Goal: Task Accomplishment & Management: Complete application form

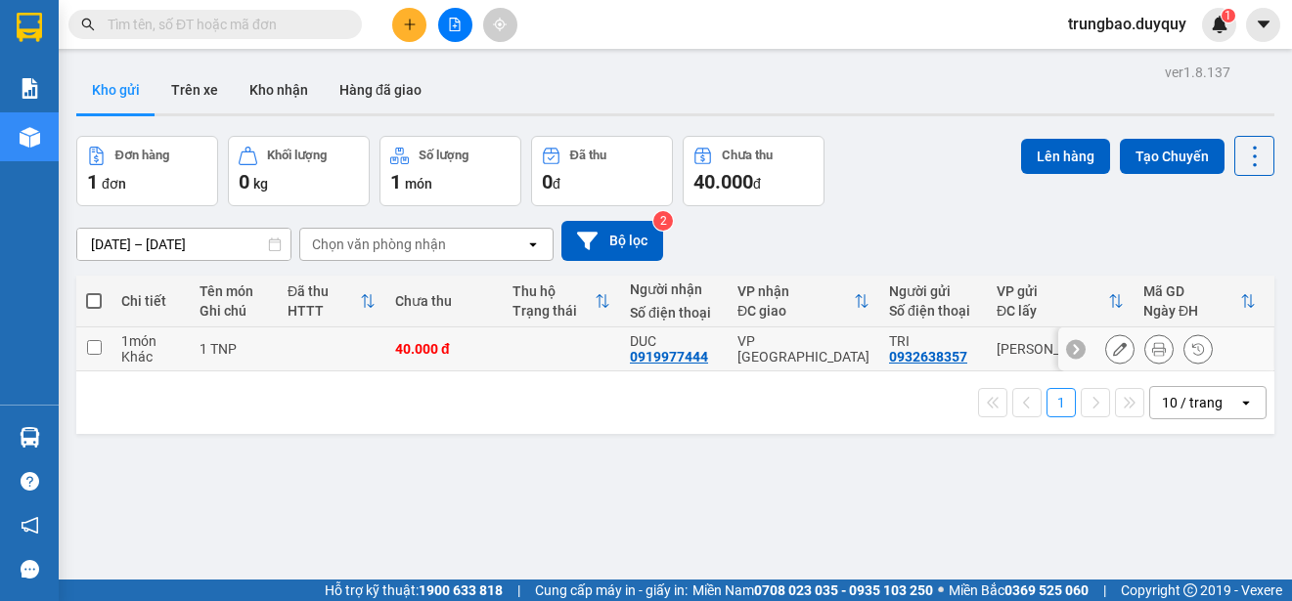
click at [94, 348] on input "checkbox" at bounding box center [94, 347] width 15 height 15
checkbox input "true"
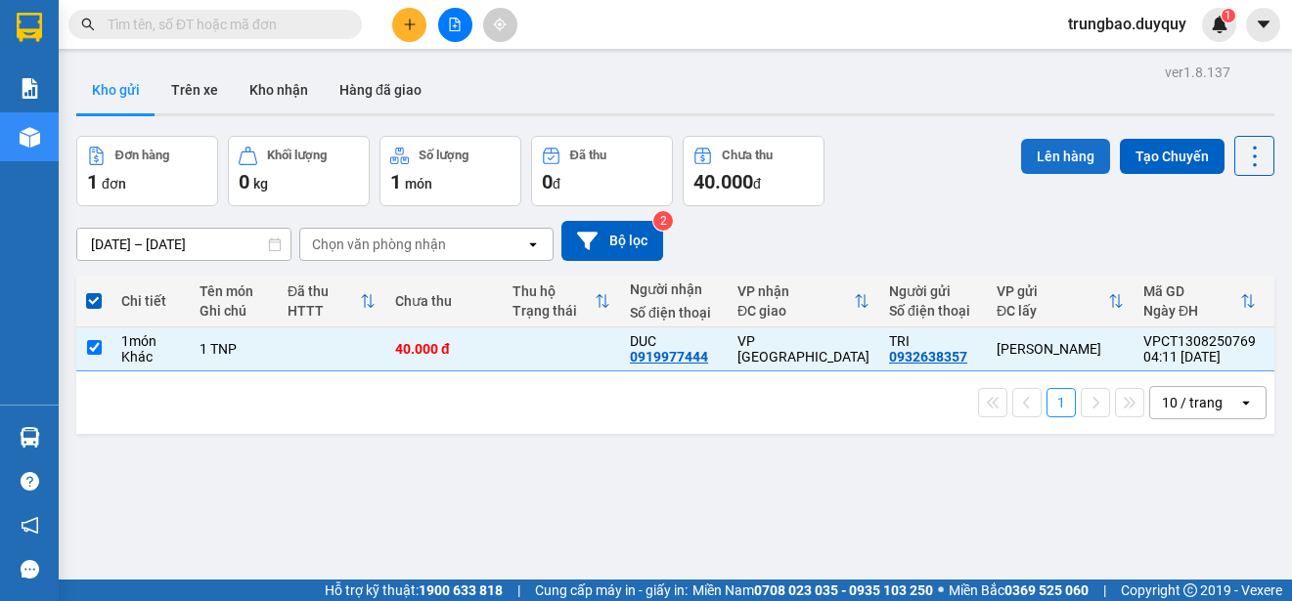
click at [1064, 162] on button "Lên hàng" at bounding box center [1065, 156] width 89 height 35
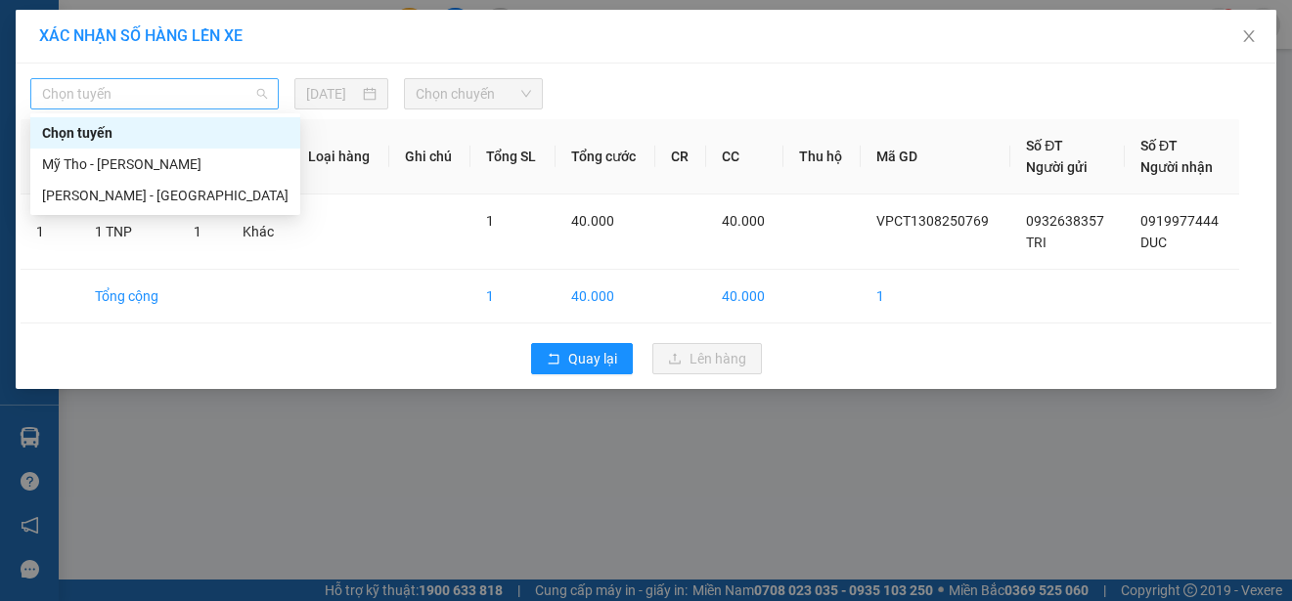
click at [188, 87] on span "Chọn tuyến" at bounding box center [154, 93] width 225 height 29
click at [234, 163] on div "Mỹ Tho - [PERSON_NAME]" at bounding box center [165, 165] width 246 height 22
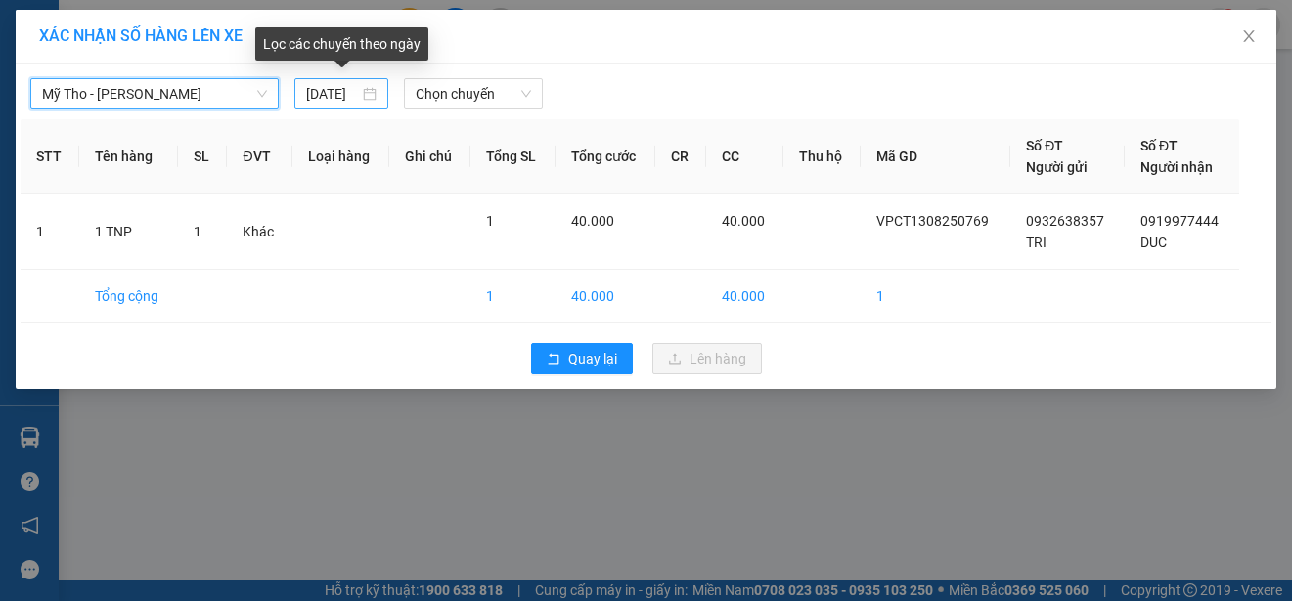
click at [370, 90] on div "[DATE]" at bounding box center [341, 94] width 70 height 22
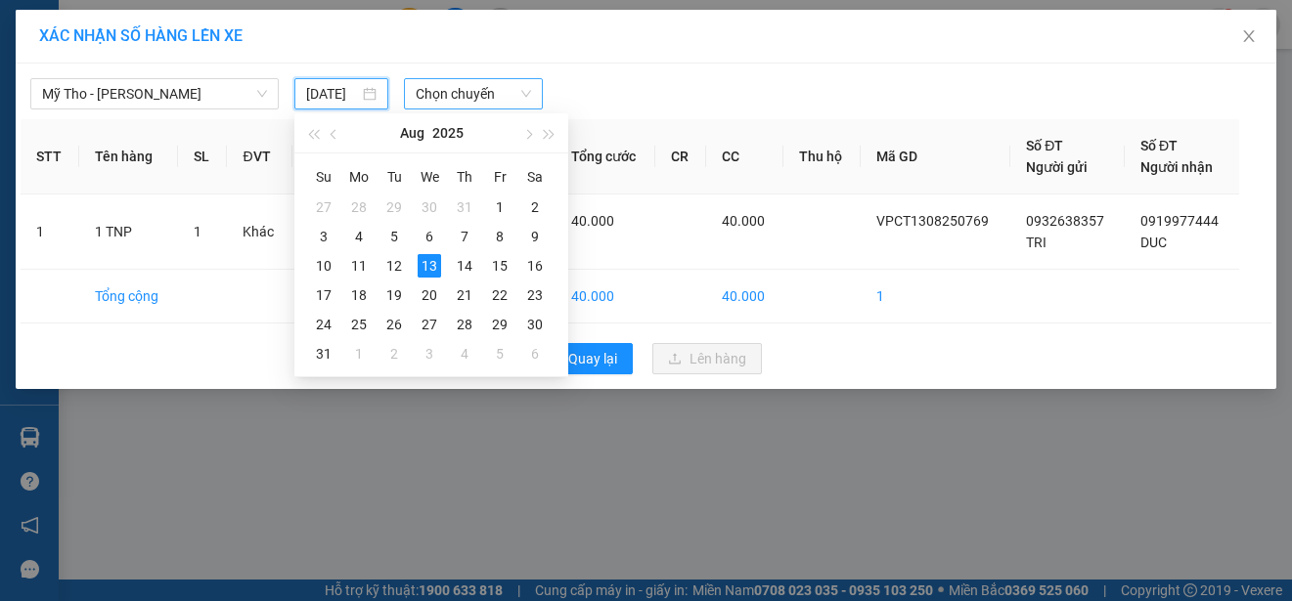
click at [511, 89] on span "Chọn chuyến" at bounding box center [473, 93] width 114 height 29
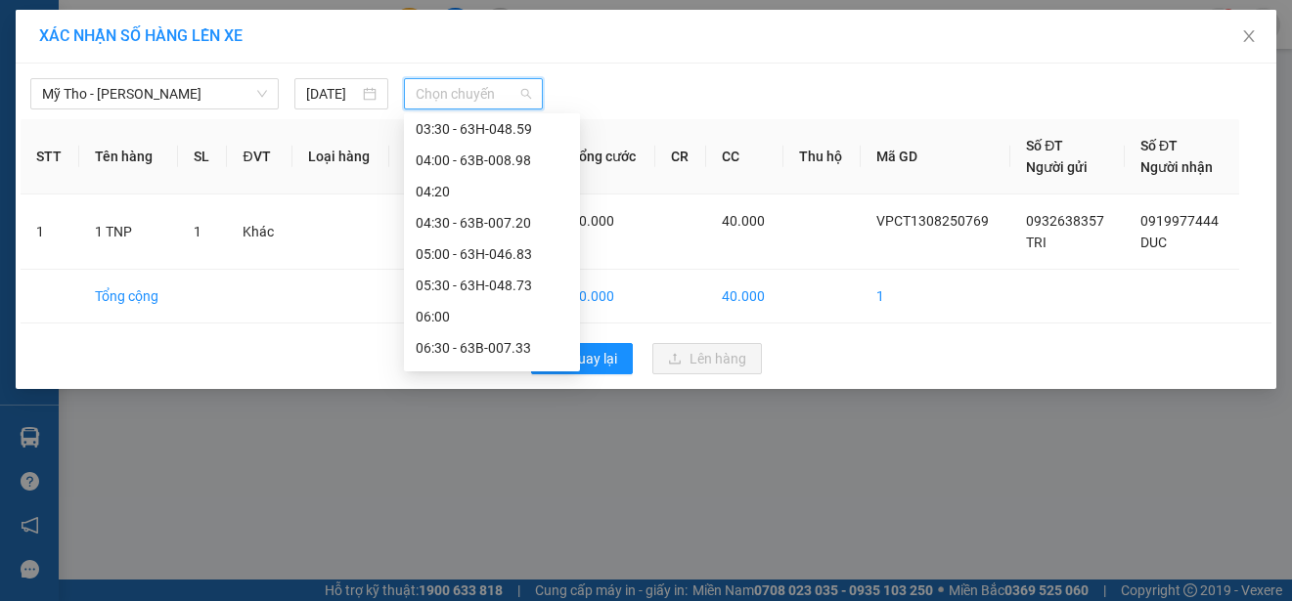
scroll to position [0, 0]
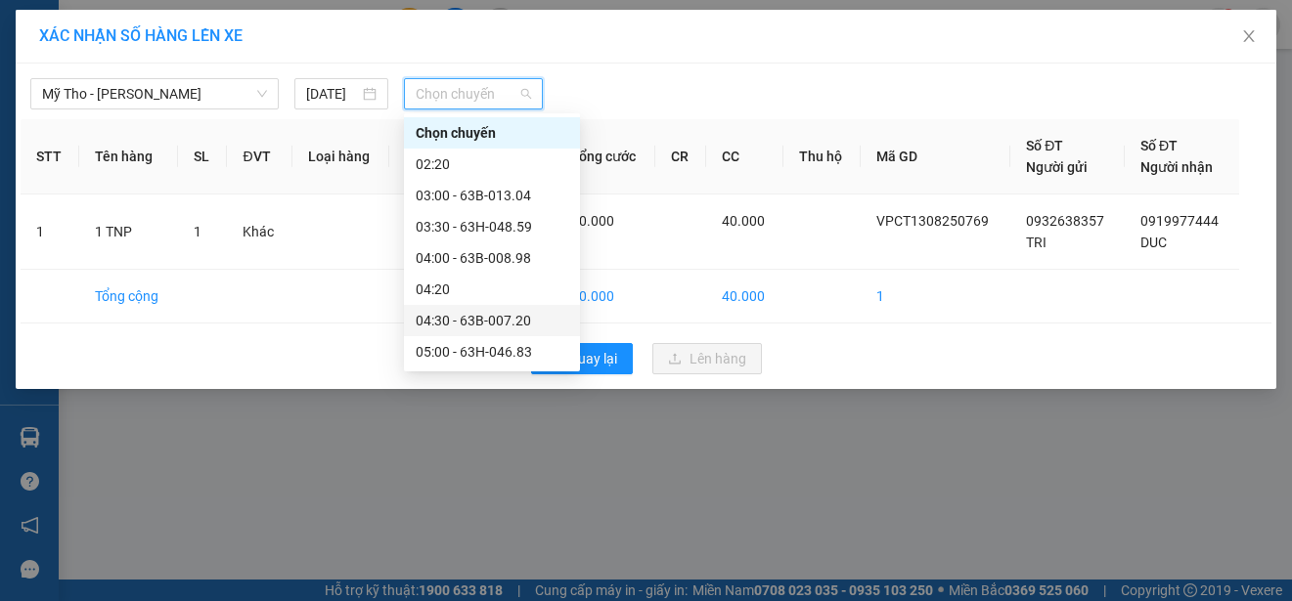
click at [502, 320] on div "04:30 - 63B-007.20" at bounding box center [492, 321] width 153 height 22
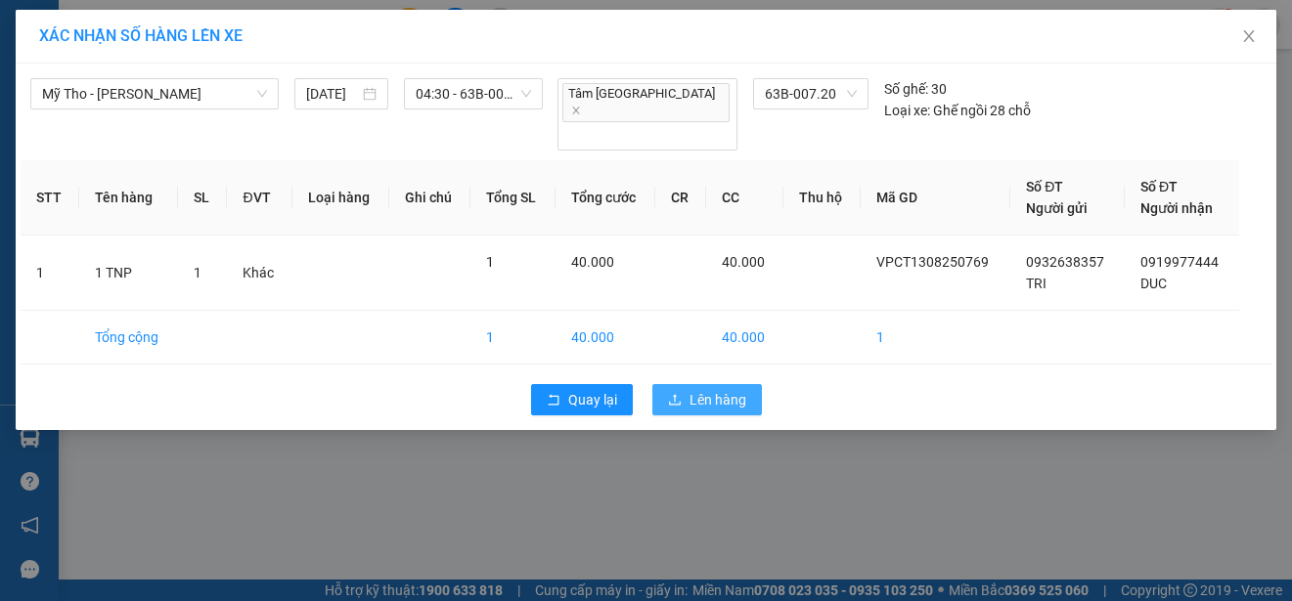
click at [706, 389] on span "Lên hàng" at bounding box center [717, 400] width 57 height 22
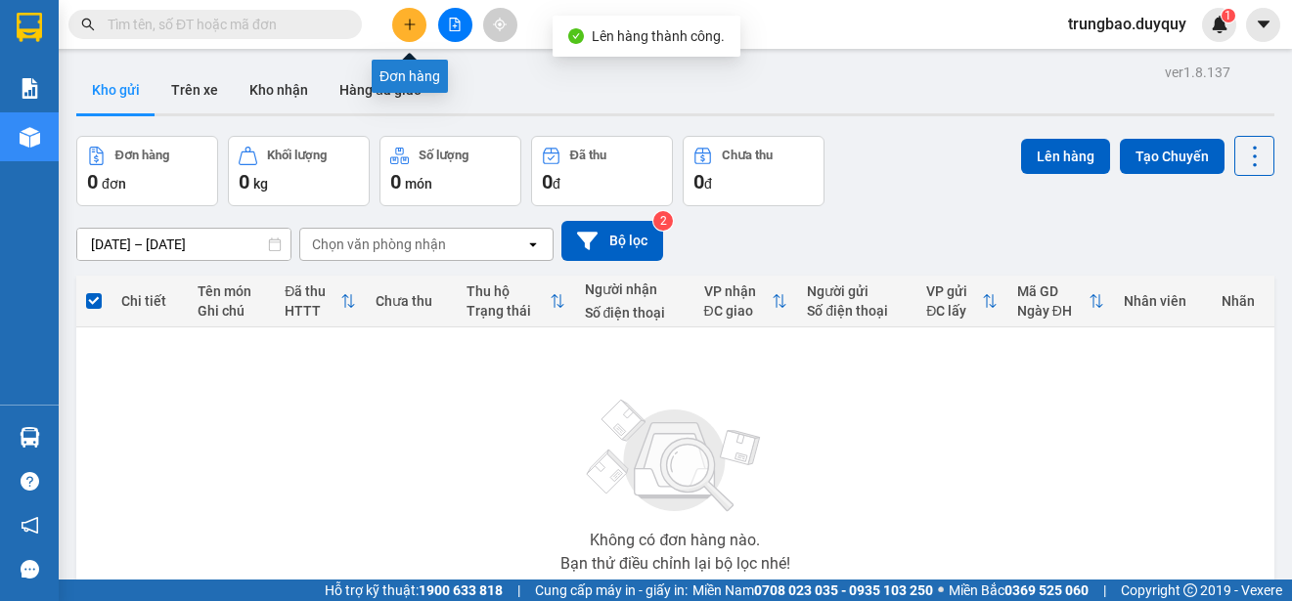
click at [407, 27] on icon "plus" at bounding box center [410, 25] width 14 height 14
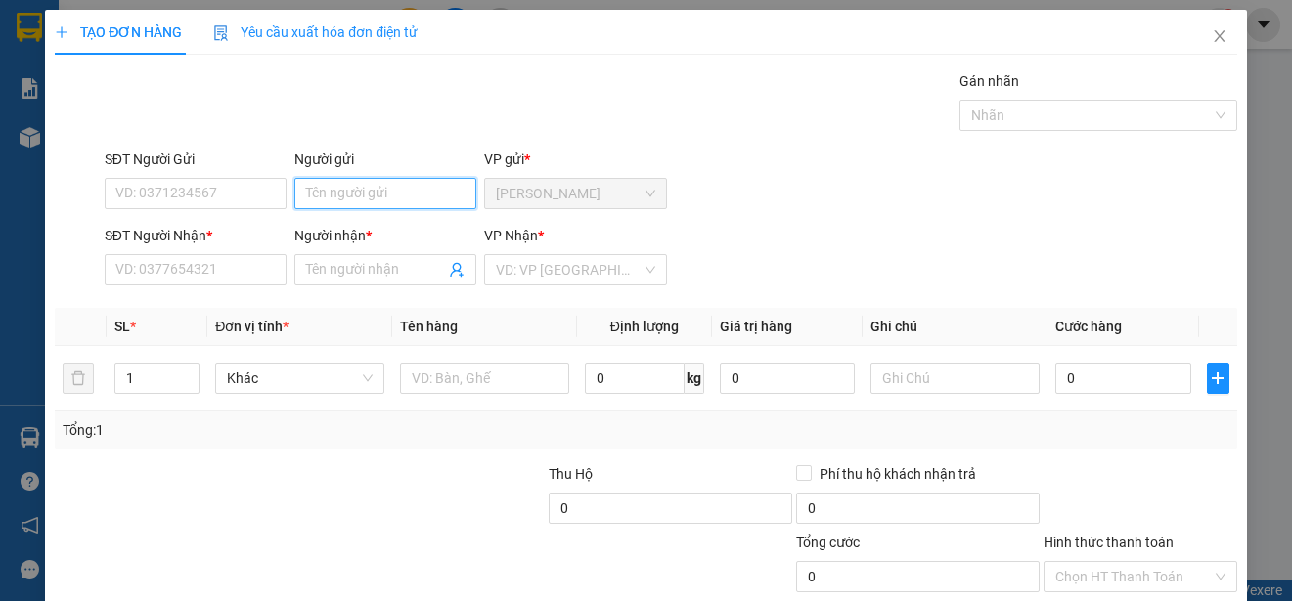
click at [394, 196] on input "Người gửi" at bounding box center [385, 193] width 182 height 31
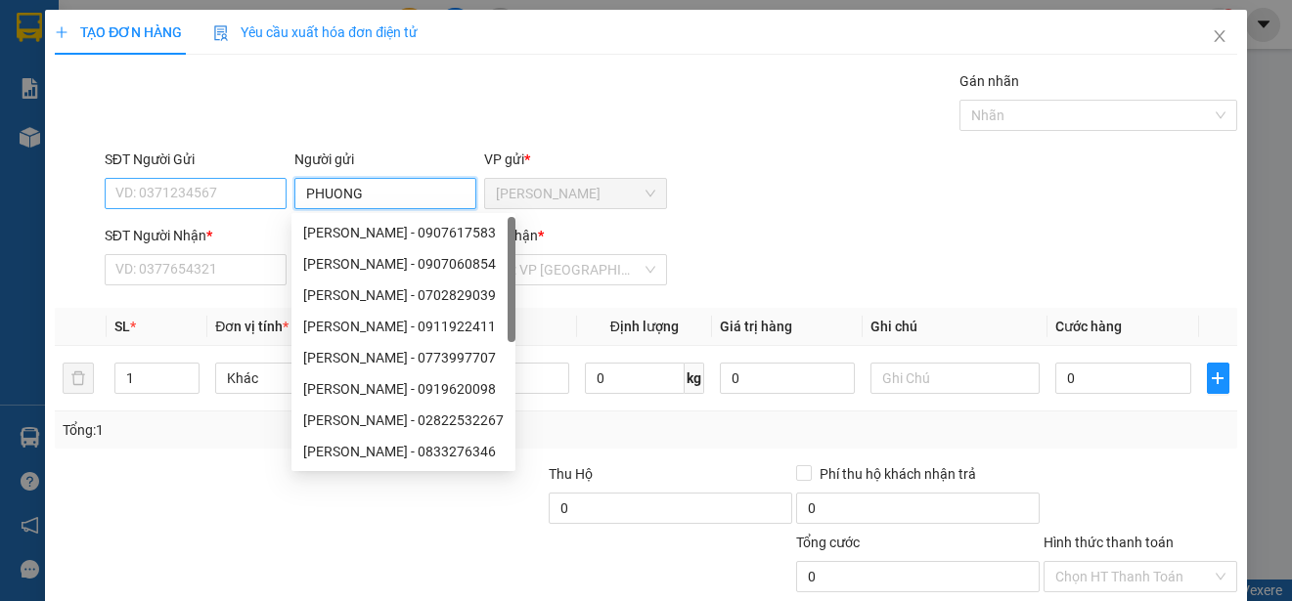
type input "PHUONG"
click at [270, 195] on input "SĐT Người Gửi" at bounding box center [196, 193] width 182 height 31
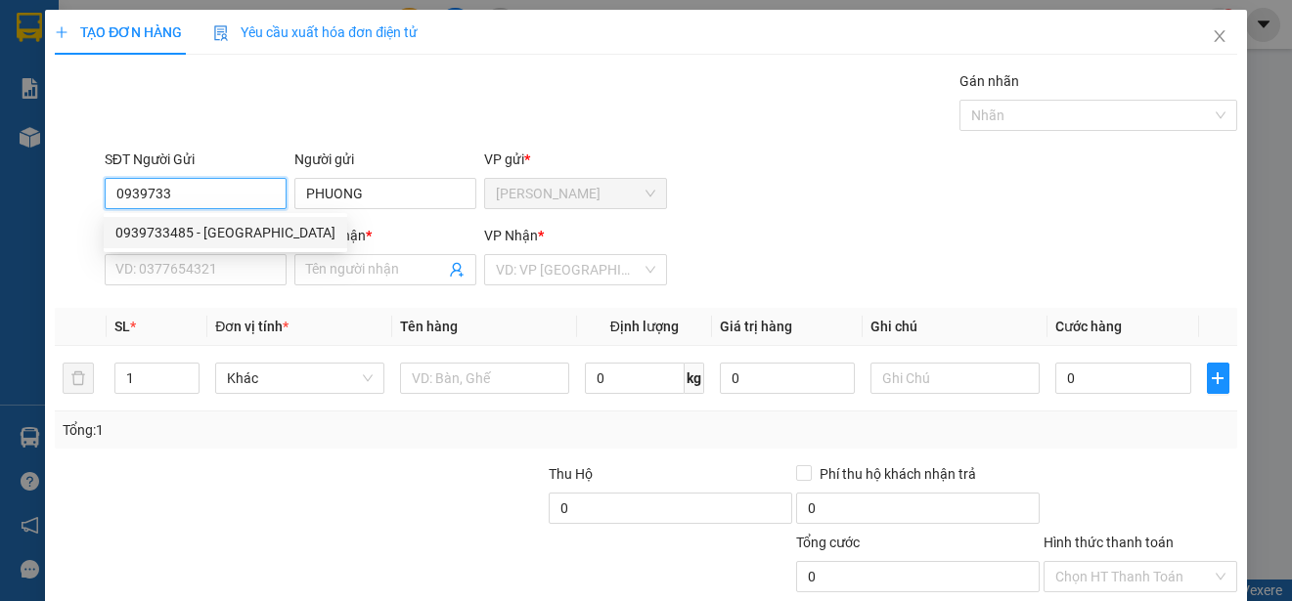
click at [249, 231] on div "0939733485 - [GEOGRAPHIC_DATA]" at bounding box center [225, 233] width 220 height 22
type input "0939733485"
type input "0971310188"
type input "THINH"
type input "30.000"
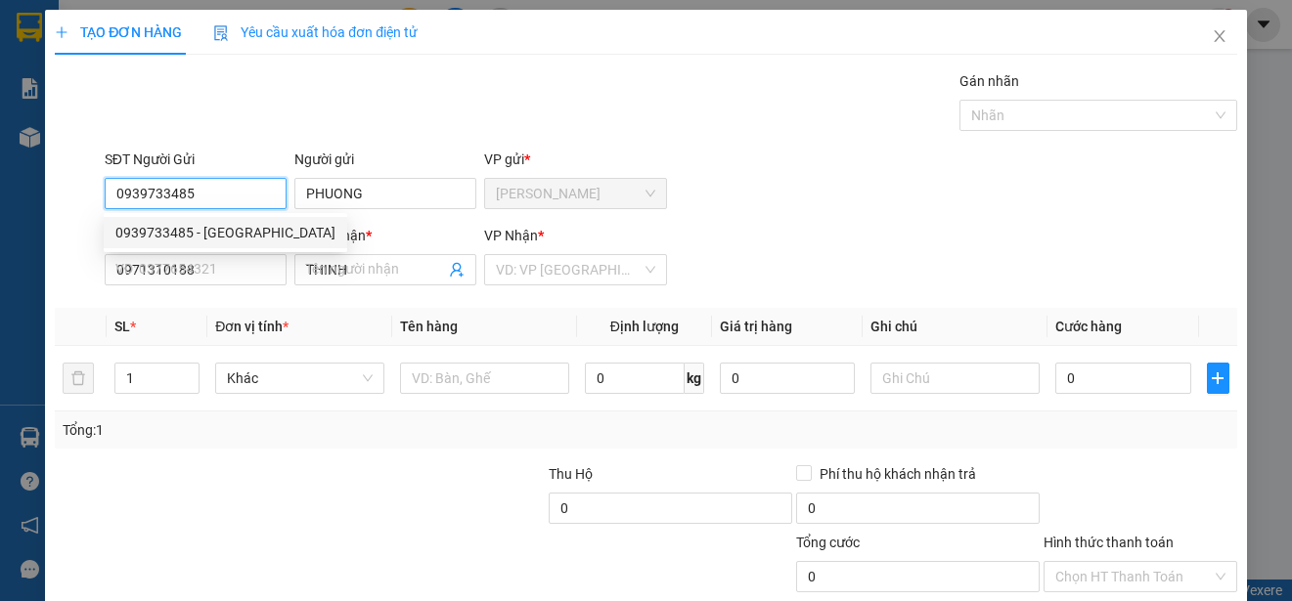
type input "30.000"
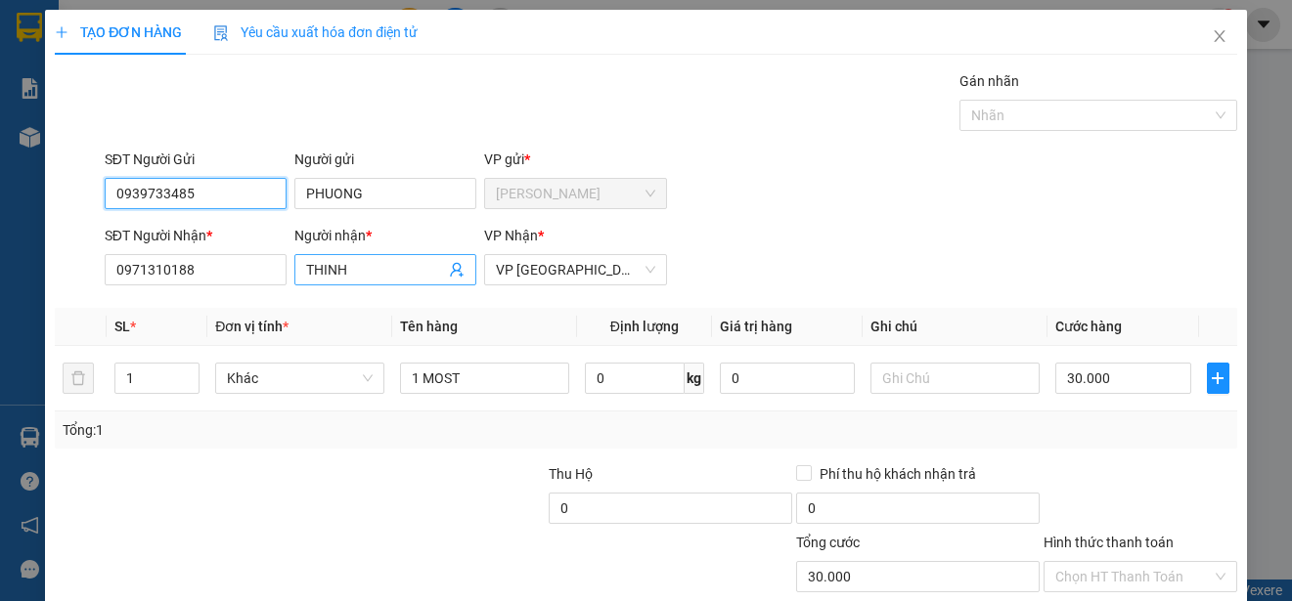
type input "0939733485"
click at [373, 269] on input "THINH" at bounding box center [375, 270] width 139 height 22
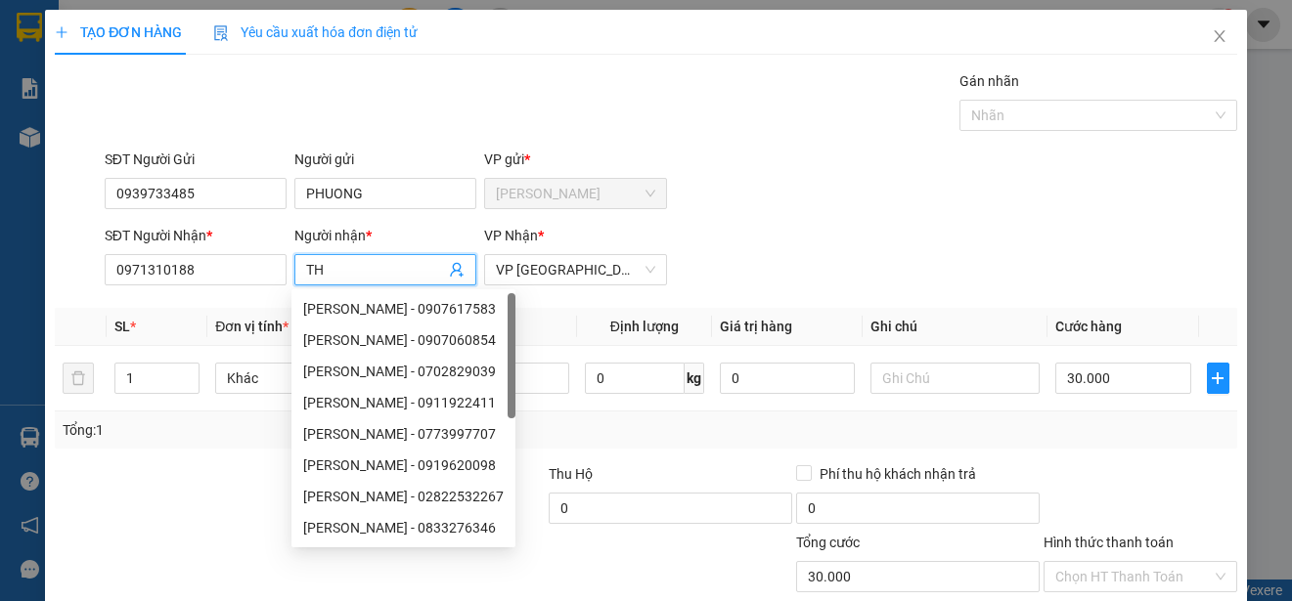
type input "T"
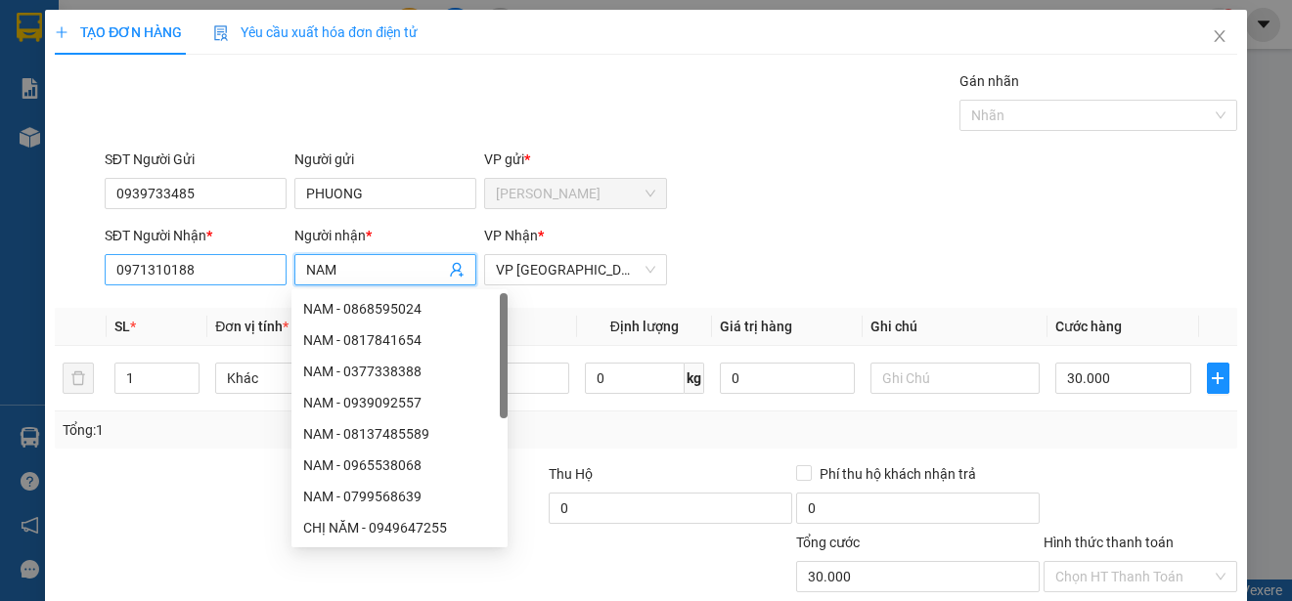
type input "NAM"
click at [212, 269] on input "0971310188" at bounding box center [196, 269] width 182 height 31
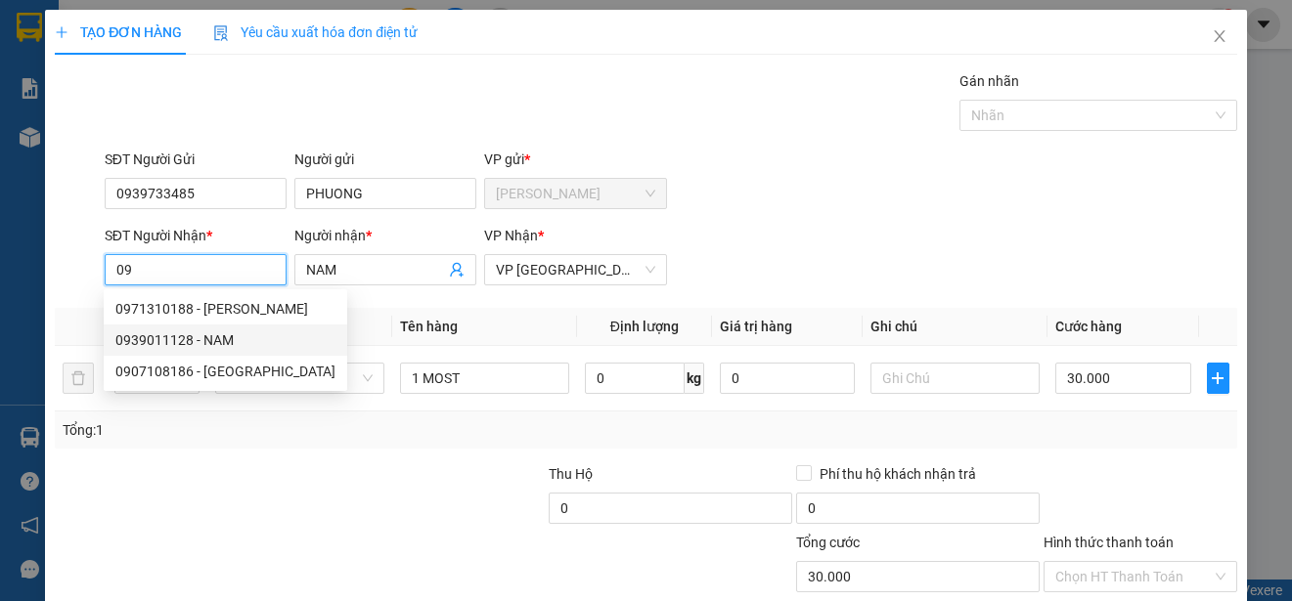
click at [211, 341] on div "0939011128 - NAM" at bounding box center [225, 340] width 220 height 22
type input "0939011128"
type input "50.000"
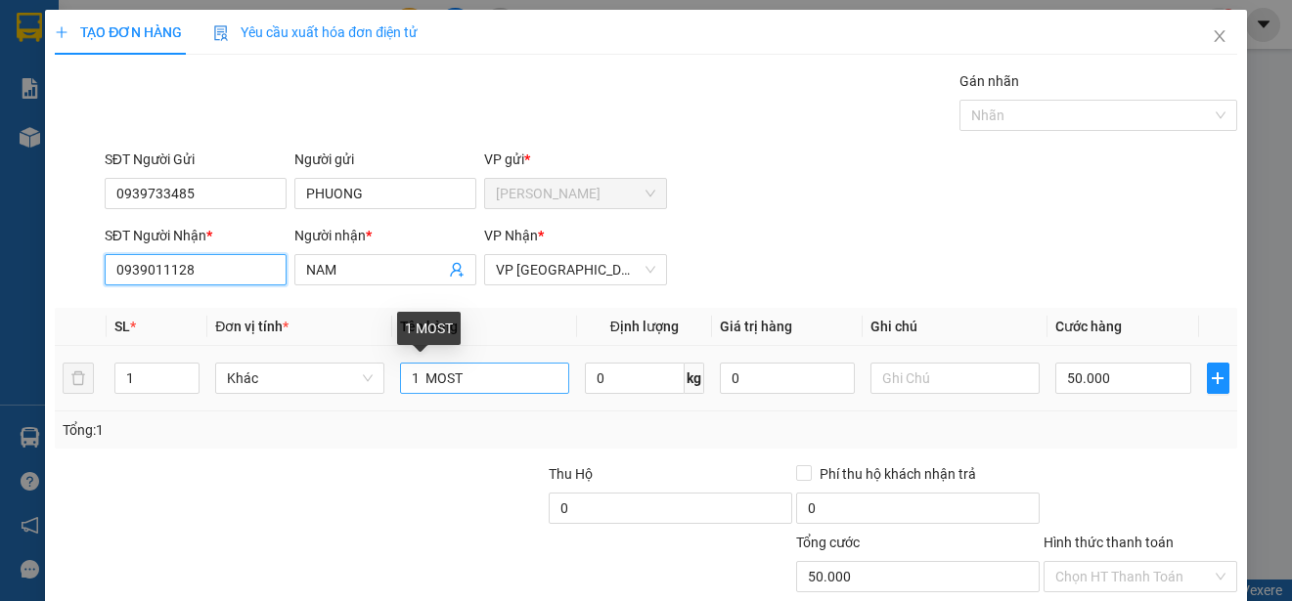
type input "0939011128"
click at [414, 378] on input "1 MOST" at bounding box center [484, 378] width 169 height 31
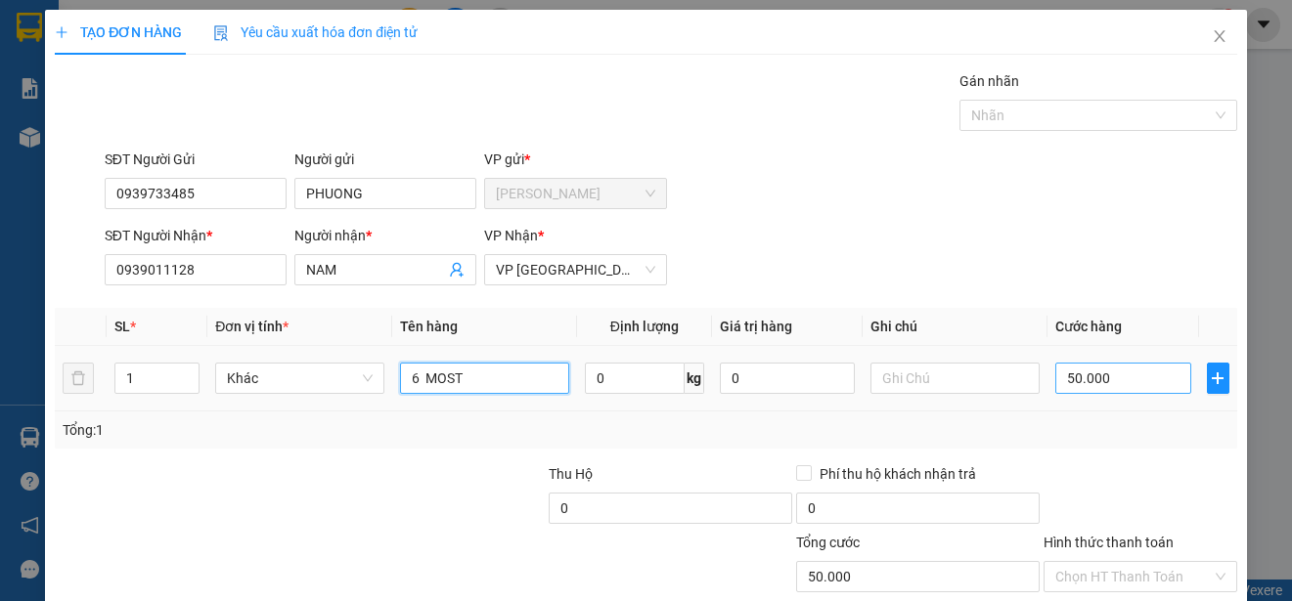
type input "6 MOST"
click at [1055, 375] on input "50.000" at bounding box center [1123, 378] width 136 height 31
type input "0"
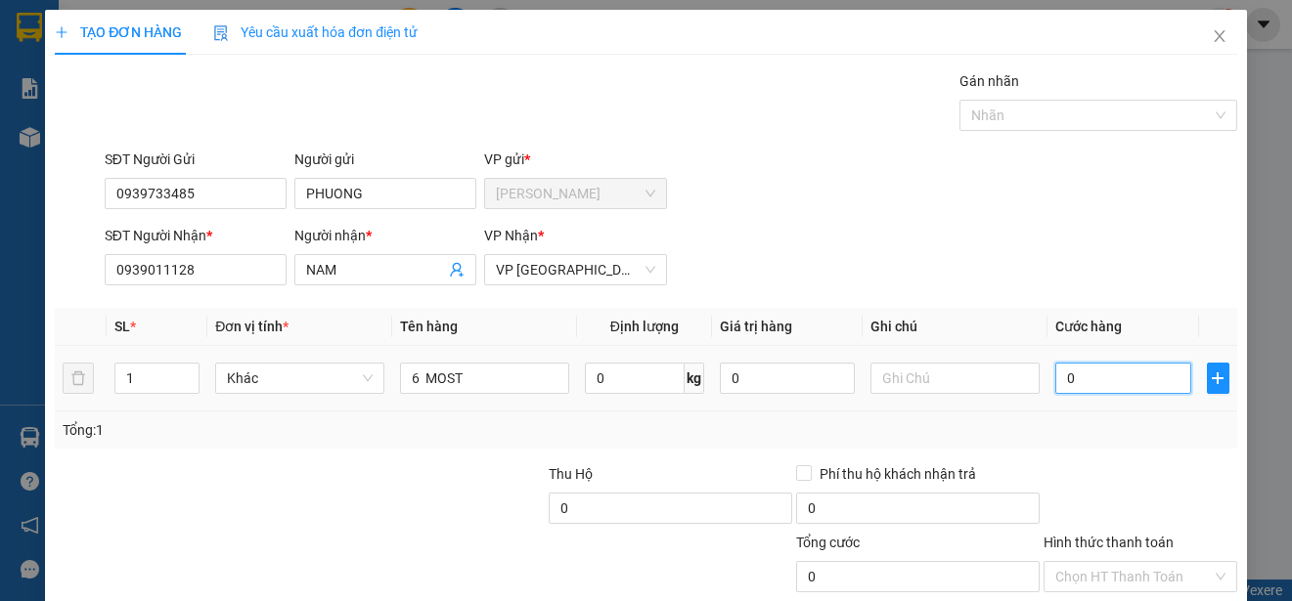
click at [1055, 375] on input "0" at bounding box center [1123, 378] width 136 height 31
type input "20"
type input "280"
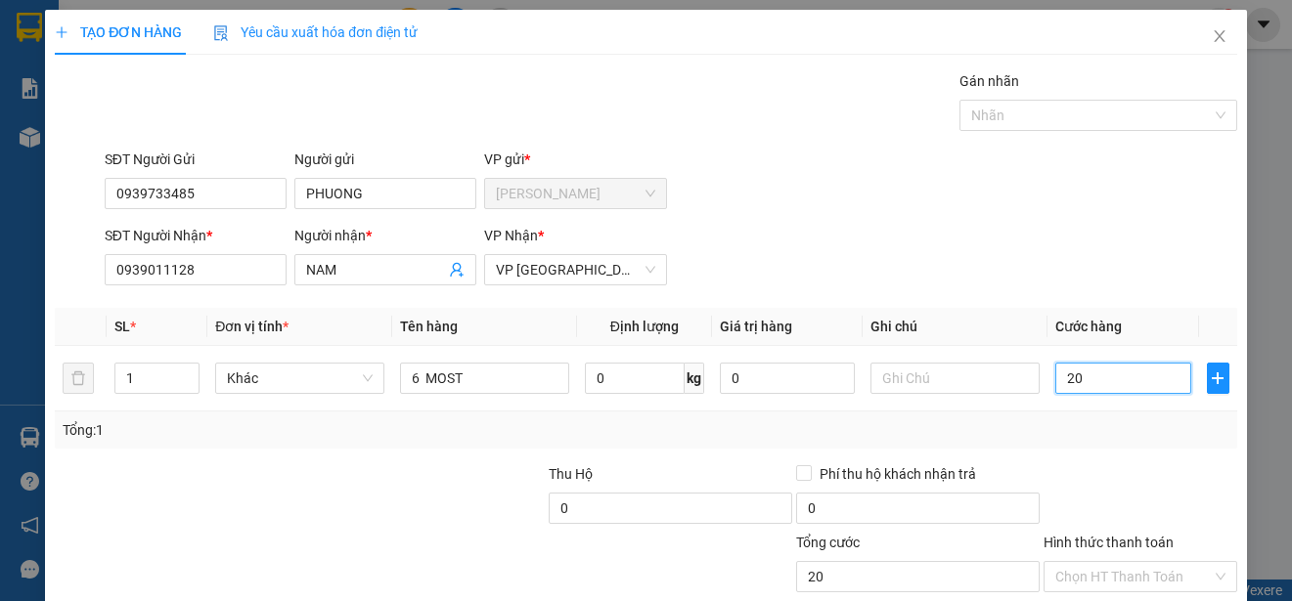
type input "280"
type input "2.800"
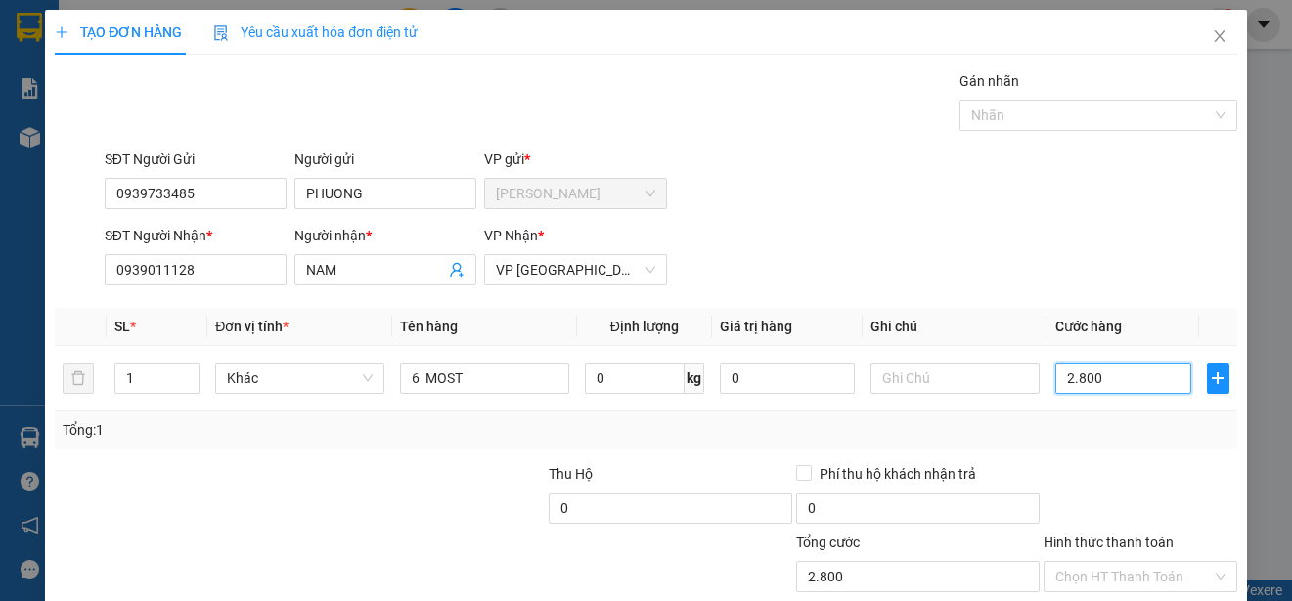
type input "28.000"
type input "280.000"
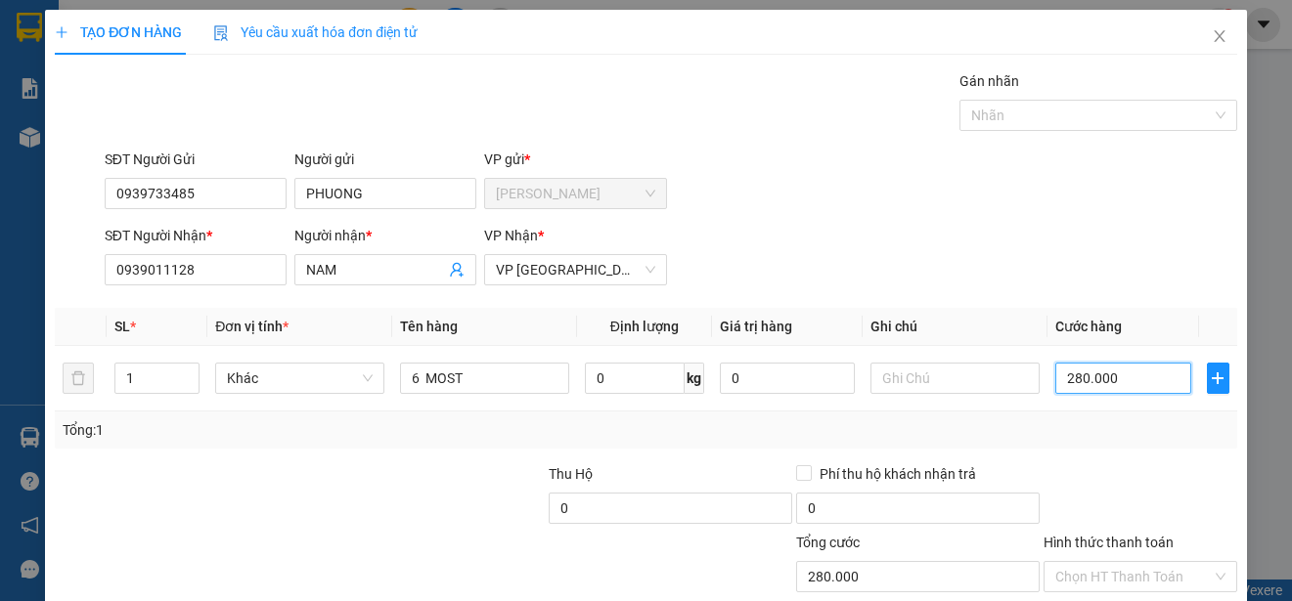
scroll to position [122, 0]
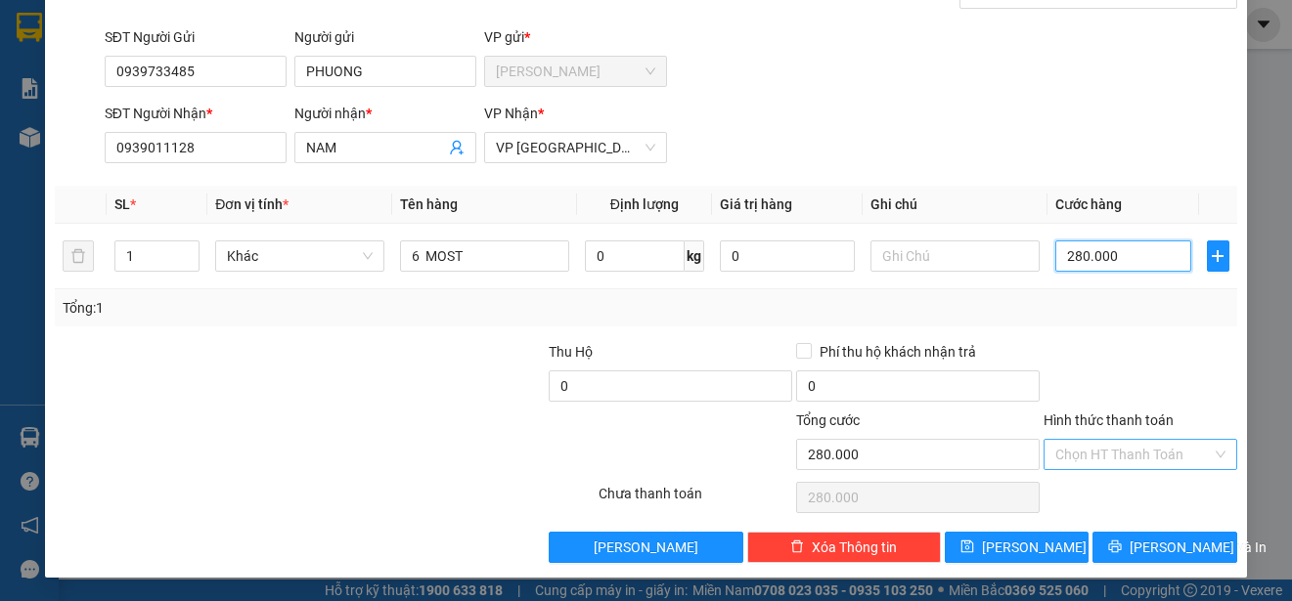
type input "280.000"
click at [1152, 451] on input "Hình thức thanh toán" at bounding box center [1133, 454] width 156 height 29
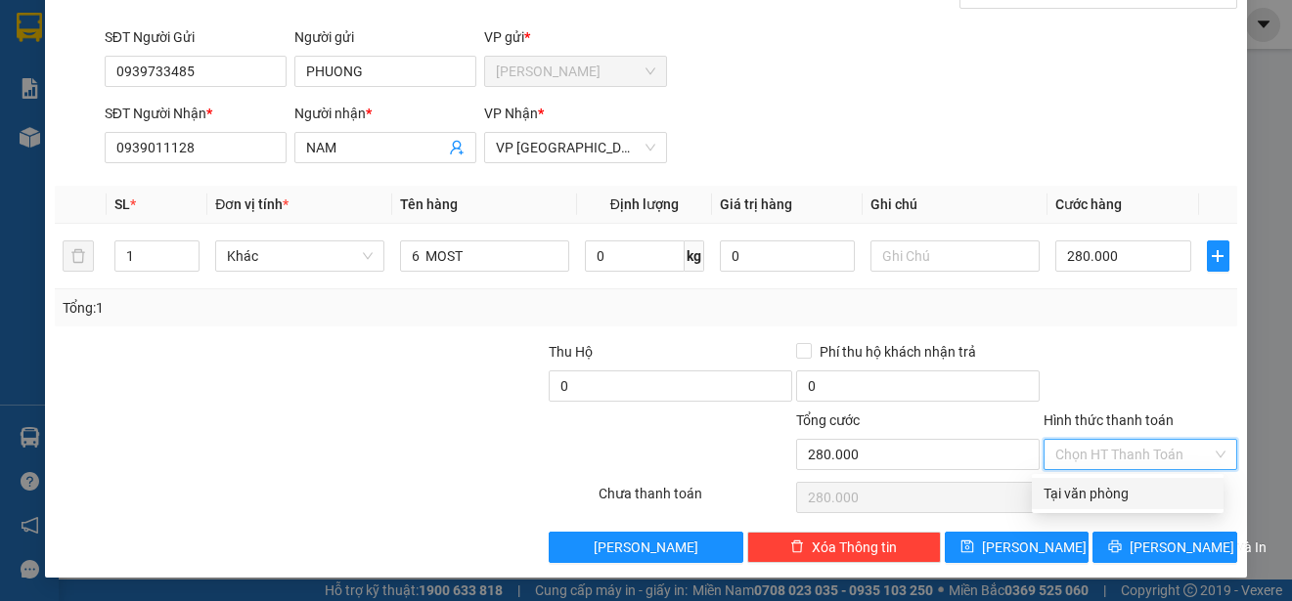
click at [1138, 505] on div "Tại văn phòng" at bounding box center [1127, 493] width 192 height 31
type input "0"
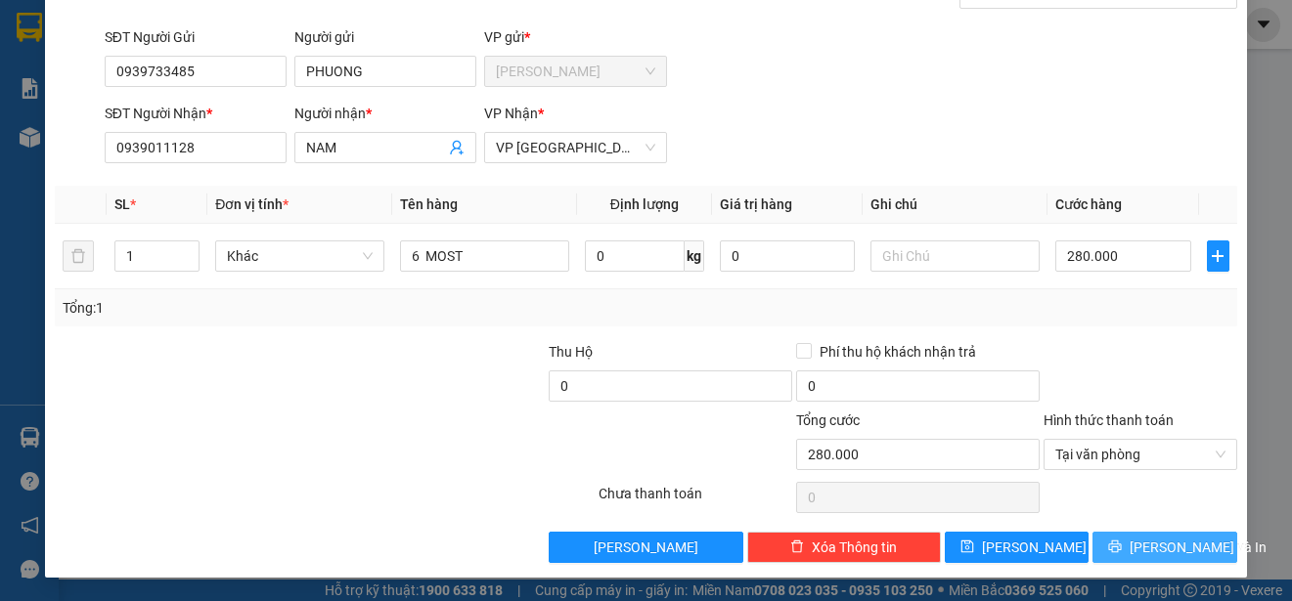
click at [1145, 537] on span "[PERSON_NAME] và In" at bounding box center [1197, 548] width 137 height 22
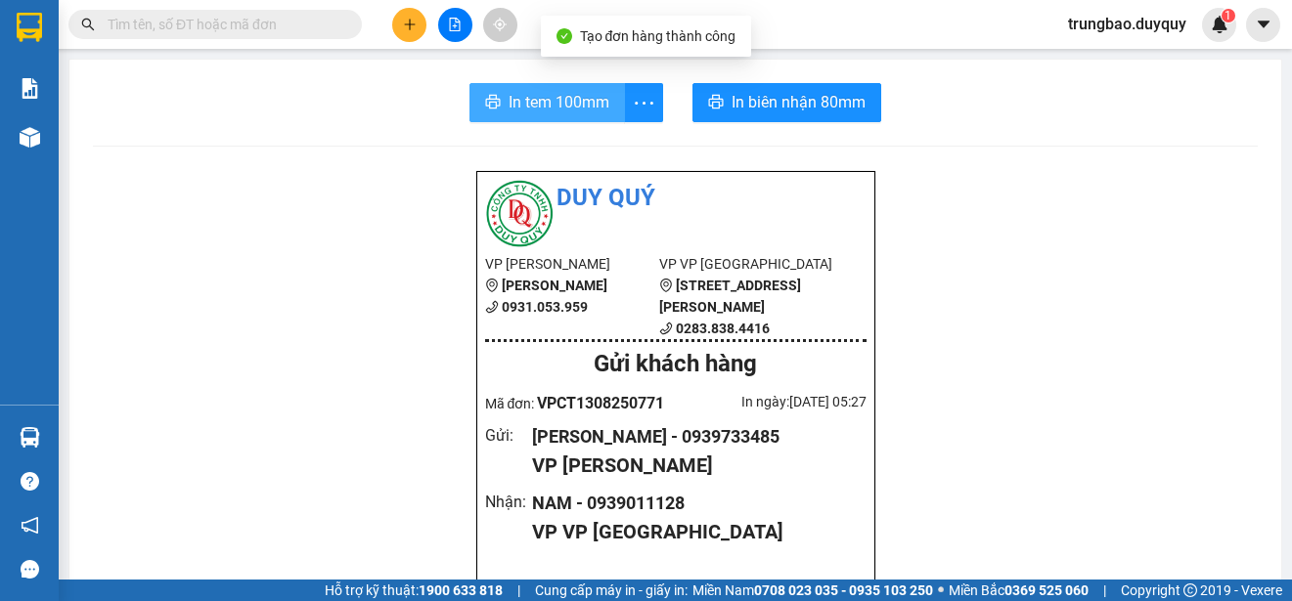
click at [573, 110] on span "In tem 100mm" at bounding box center [558, 102] width 101 height 24
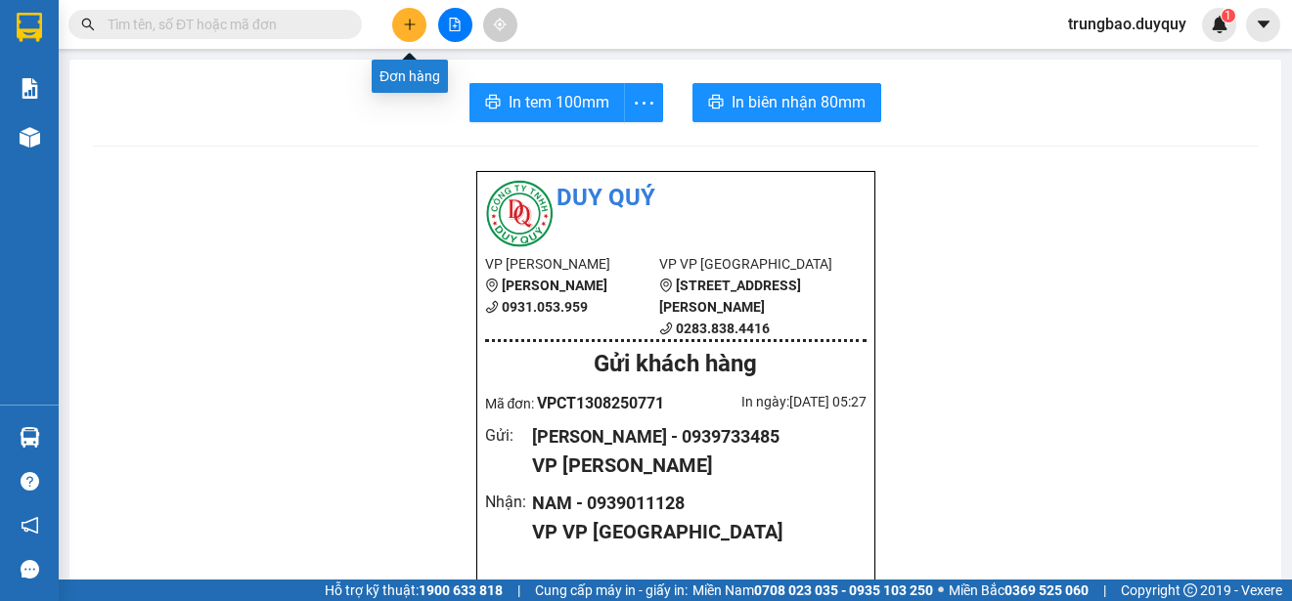
click at [410, 28] on icon "plus" at bounding box center [409, 24] width 1 height 11
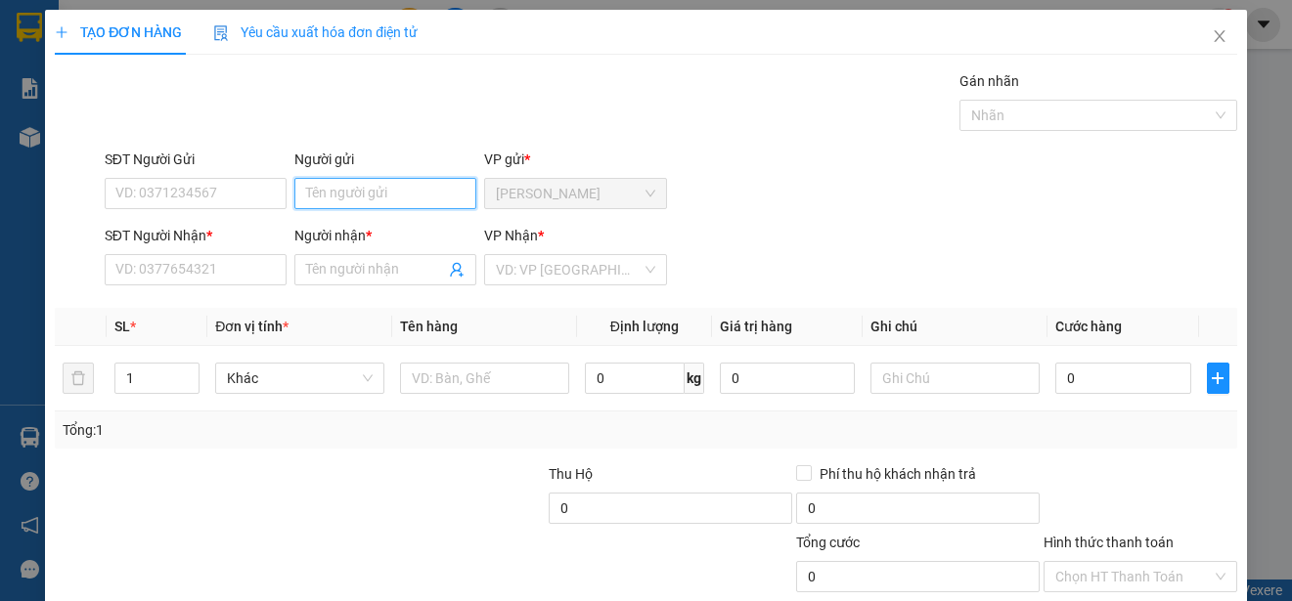
click at [346, 203] on input "Người gửi" at bounding box center [385, 193] width 182 height 31
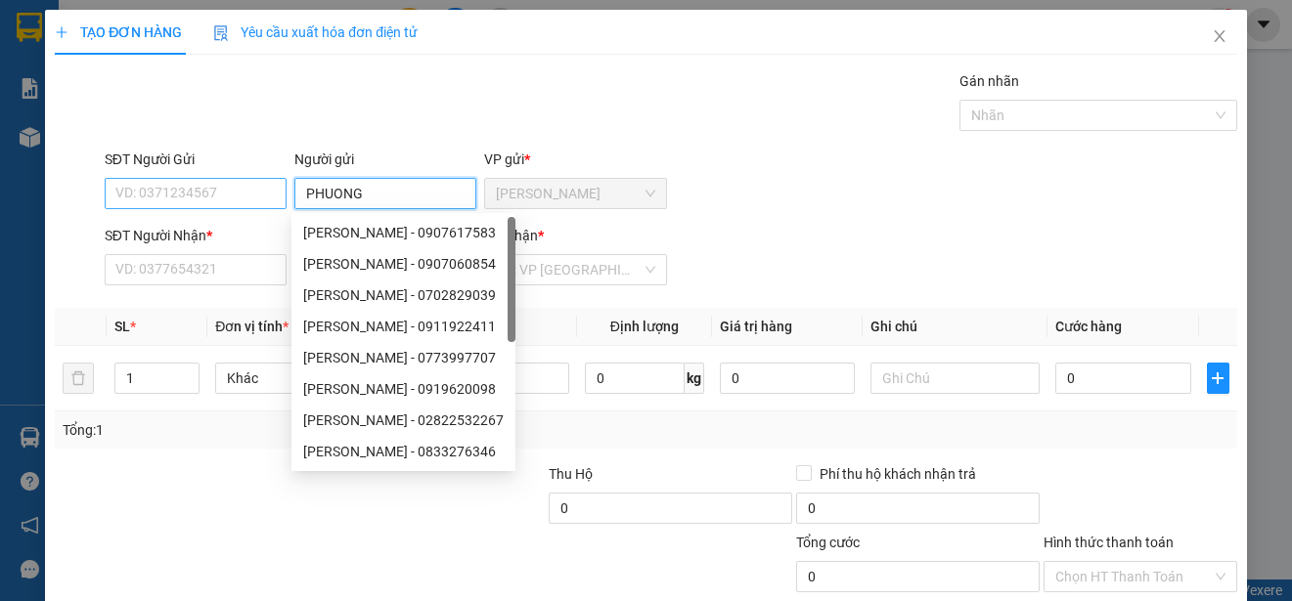
type input "PHUONG"
click at [209, 199] on input "SĐT Người Gửi" at bounding box center [196, 193] width 182 height 31
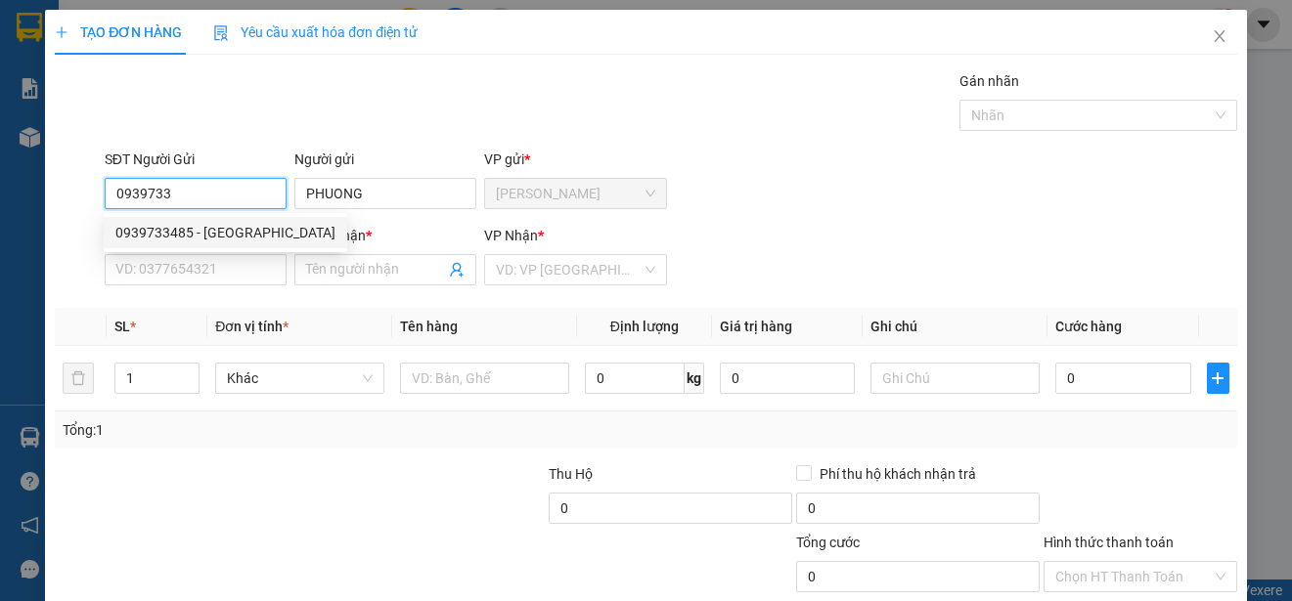
click at [238, 225] on div "0939733485 - [GEOGRAPHIC_DATA]" at bounding box center [225, 233] width 220 height 22
type input "0939733485"
type input "0939011128"
type input "NAM"
type input "280.000"
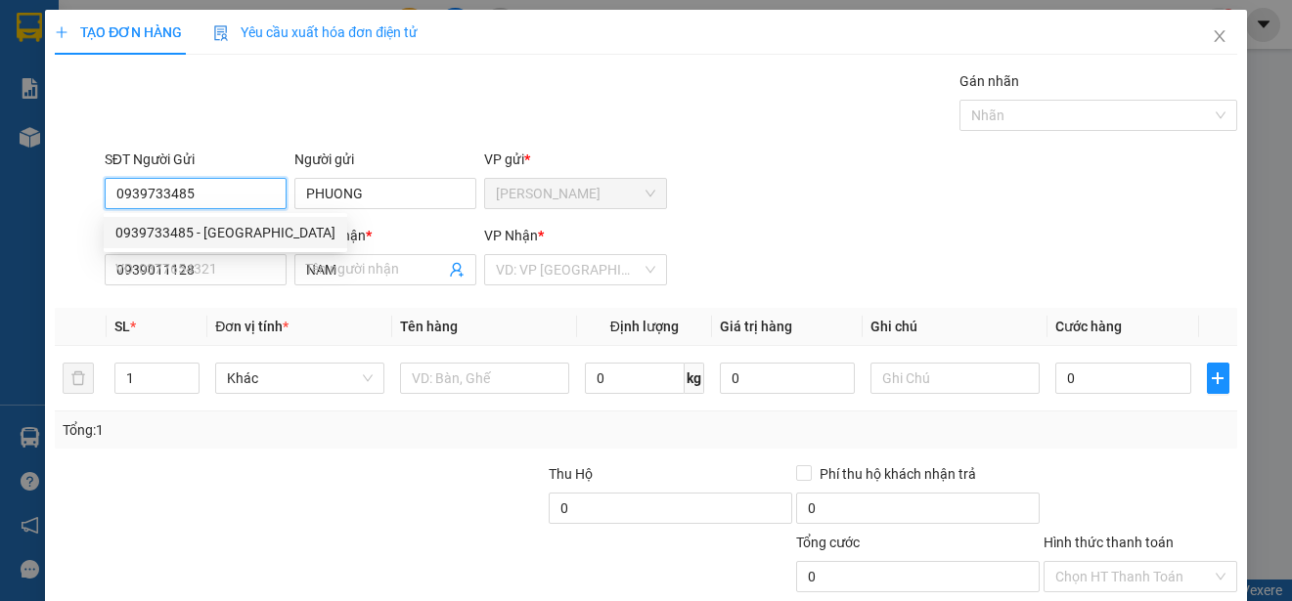
type input "280.000"
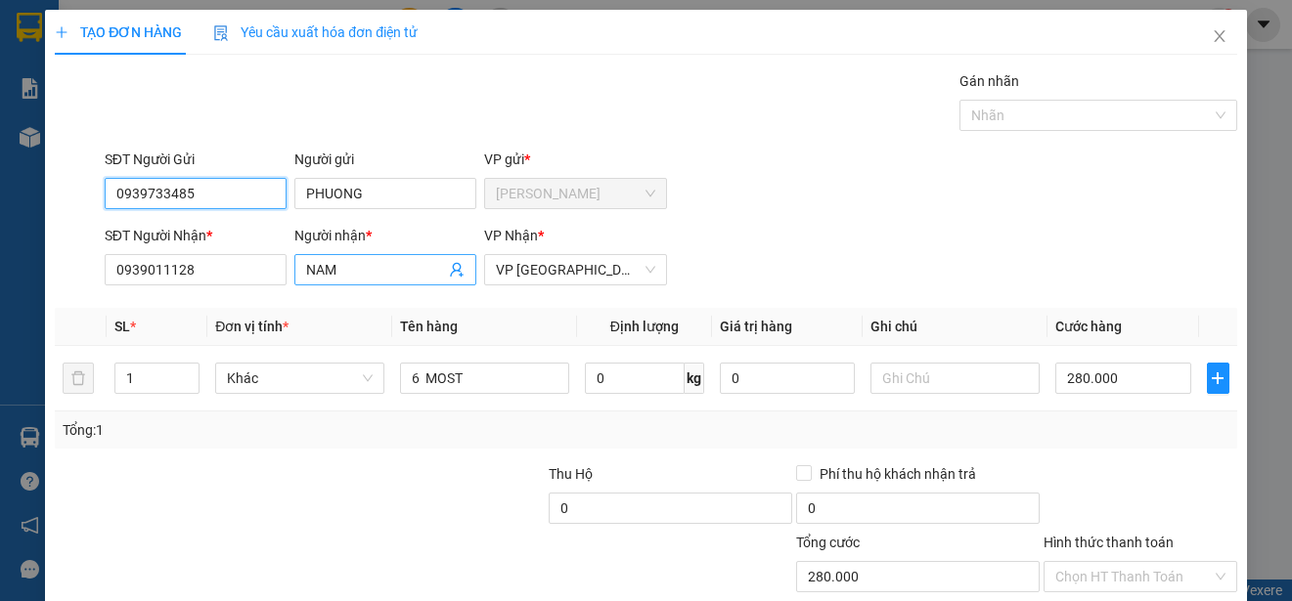
type input "0939733485"
click at [368, 276] on input "NAM" at bounding box center [375, 270] width 139 height 22
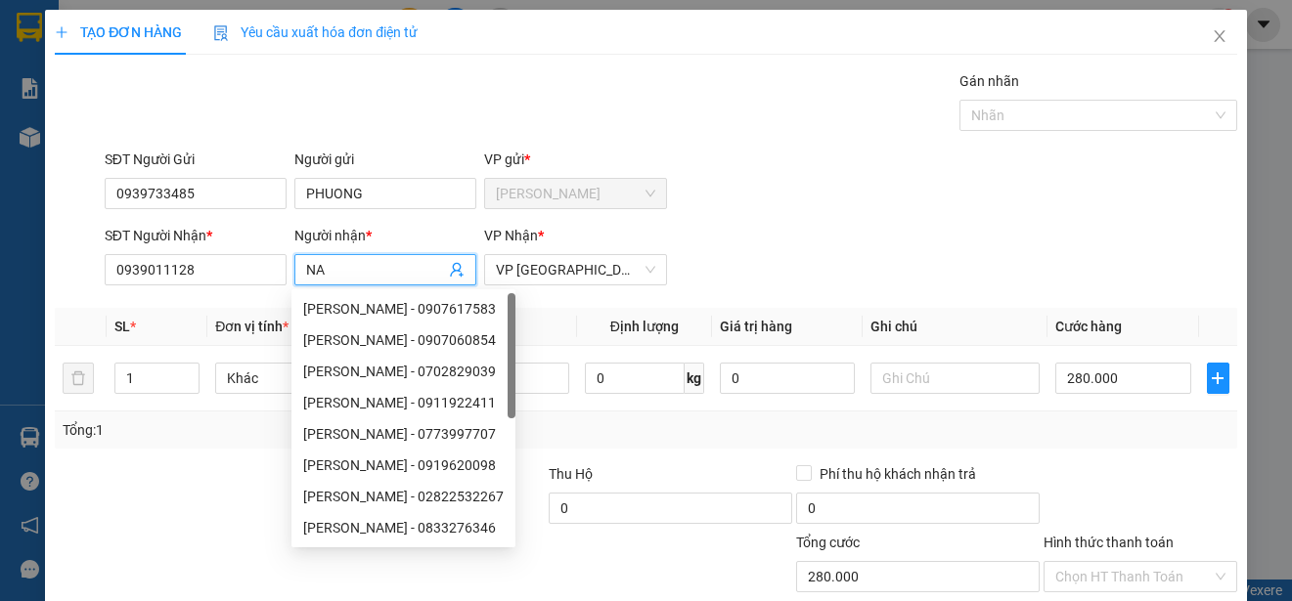
type input "N"
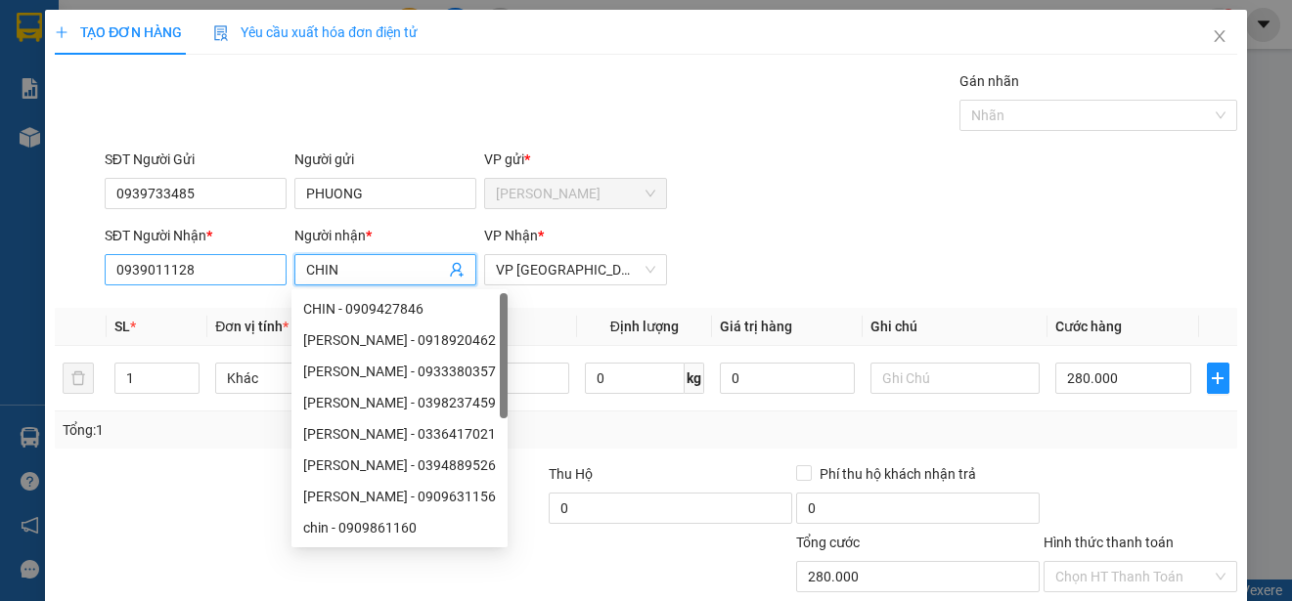
type input "CHIN"
click at [257, 274] on input "0939011128" at bounding box center [196, 269] width 182 height 31
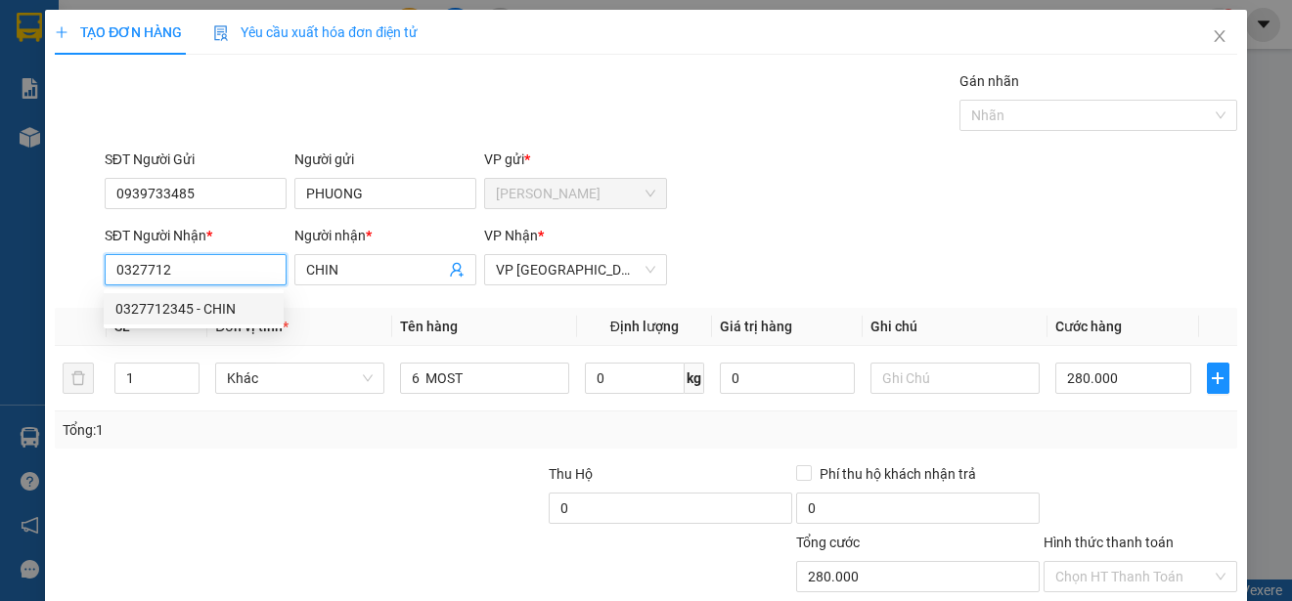
click at [243, 301] on div "0327712345 - CHIN" at bounding box center [193, 309] width 156 height 22
type input "0327712345"
type input "40.000"
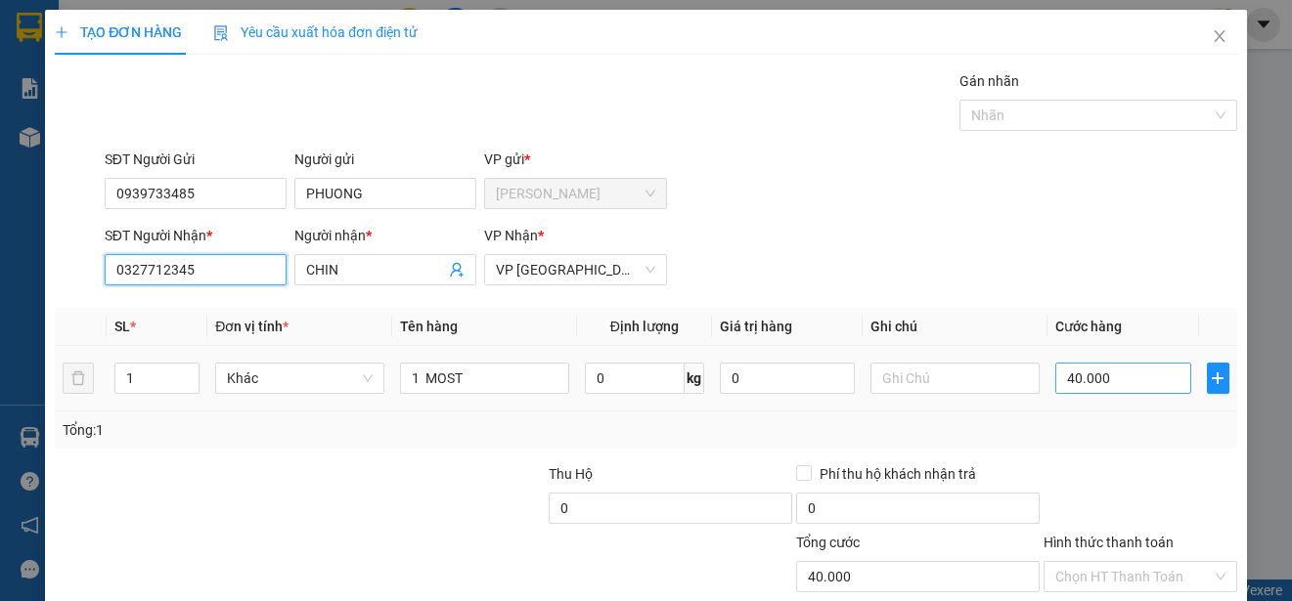
type input "0327712345"
click at [1055, 373] on input "40.000" at bounding box center [1123, 378] width 136 height 31
type input "0"
click at [1056, 371] on input "0" at bounding box center [1123, 378] width 136 height 31
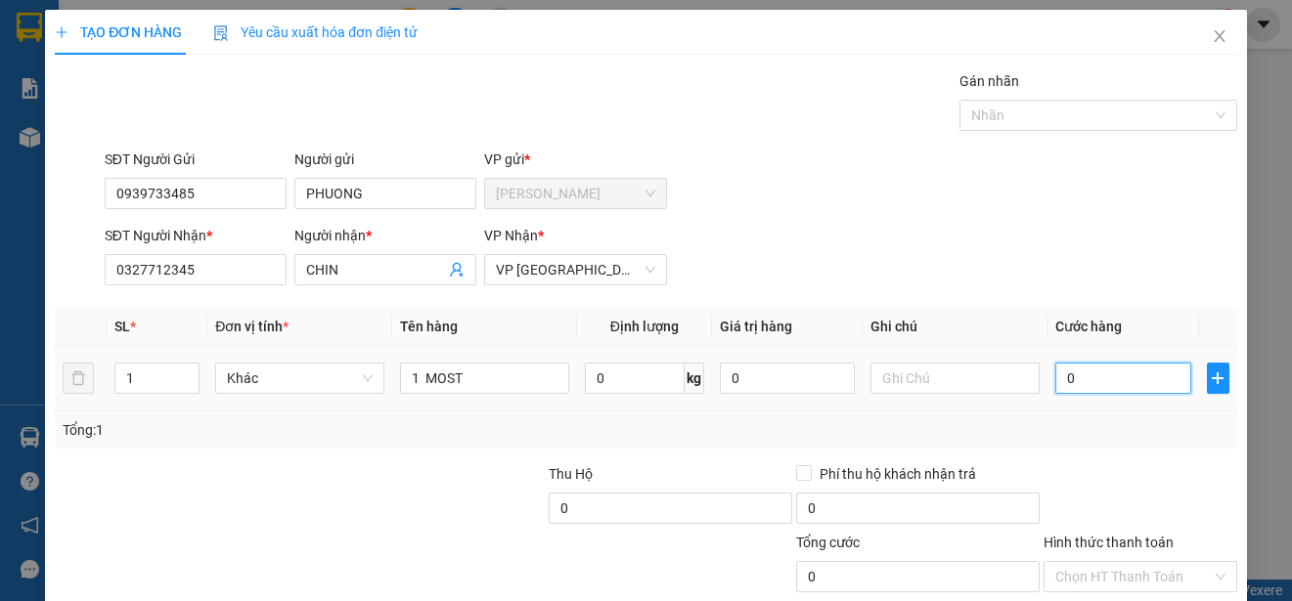
type input "80"
type input "0"
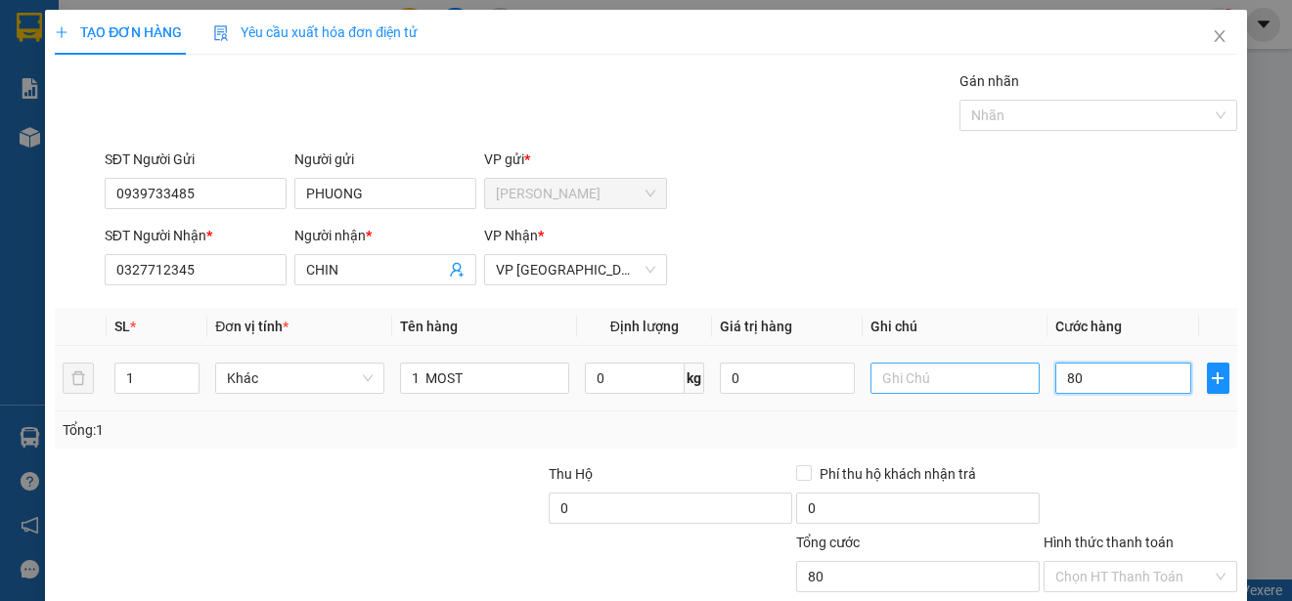
type input "0"
type input "50"
type input "500"
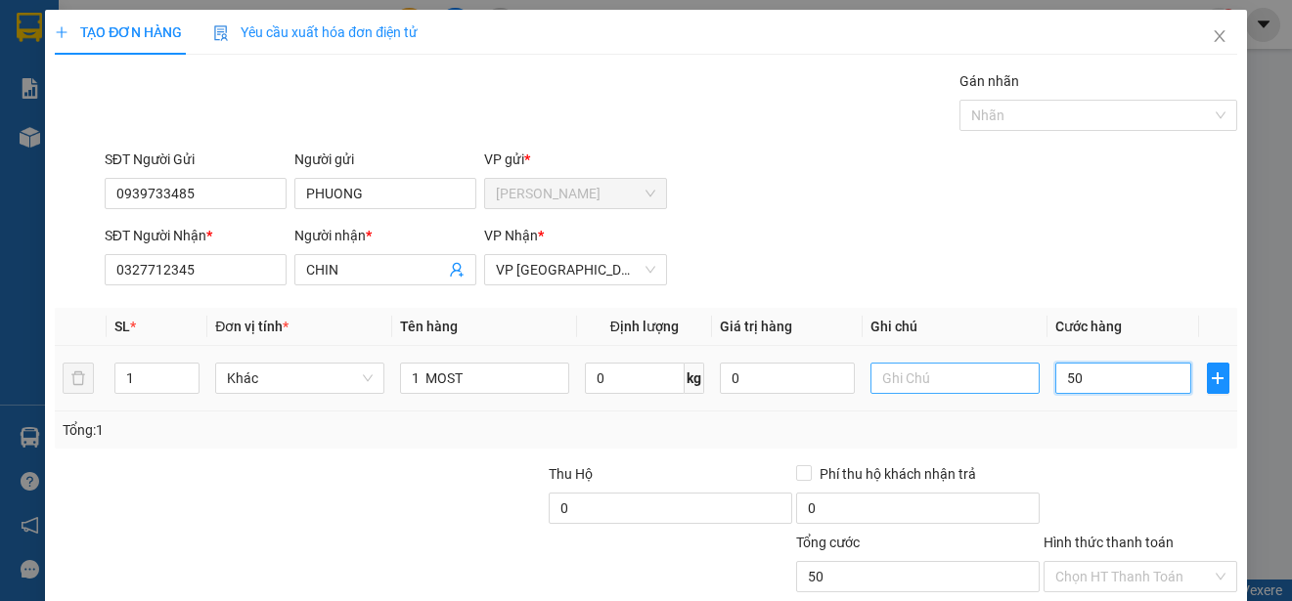
type input "500"
type input "5.000"
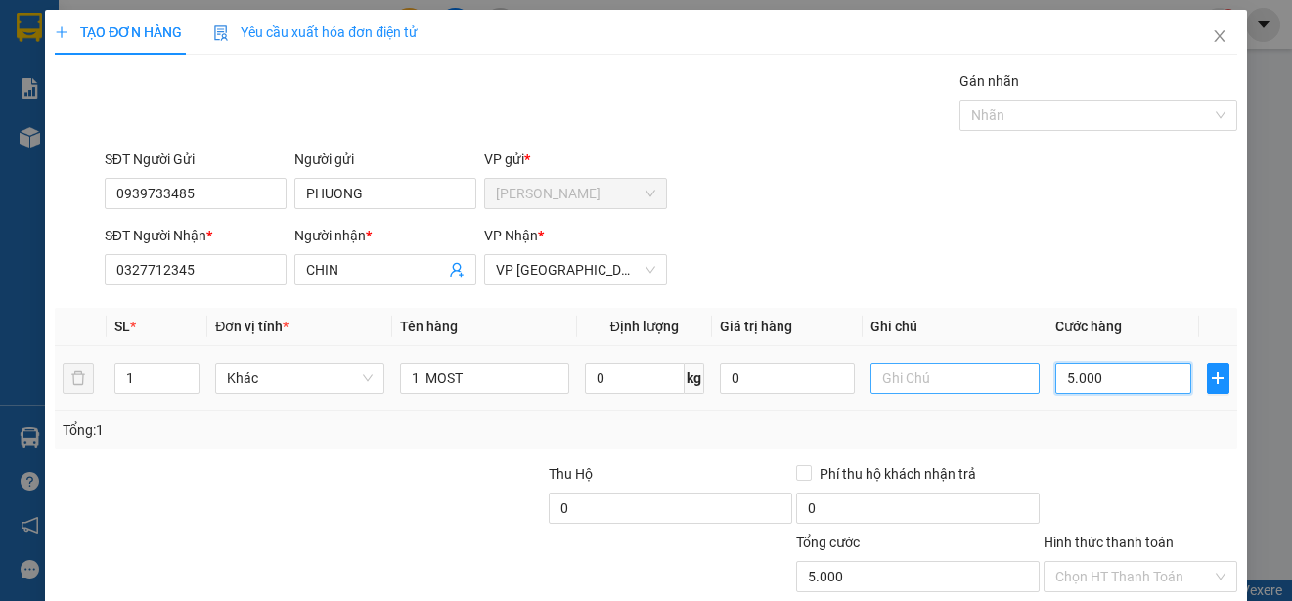
type input "50.000"
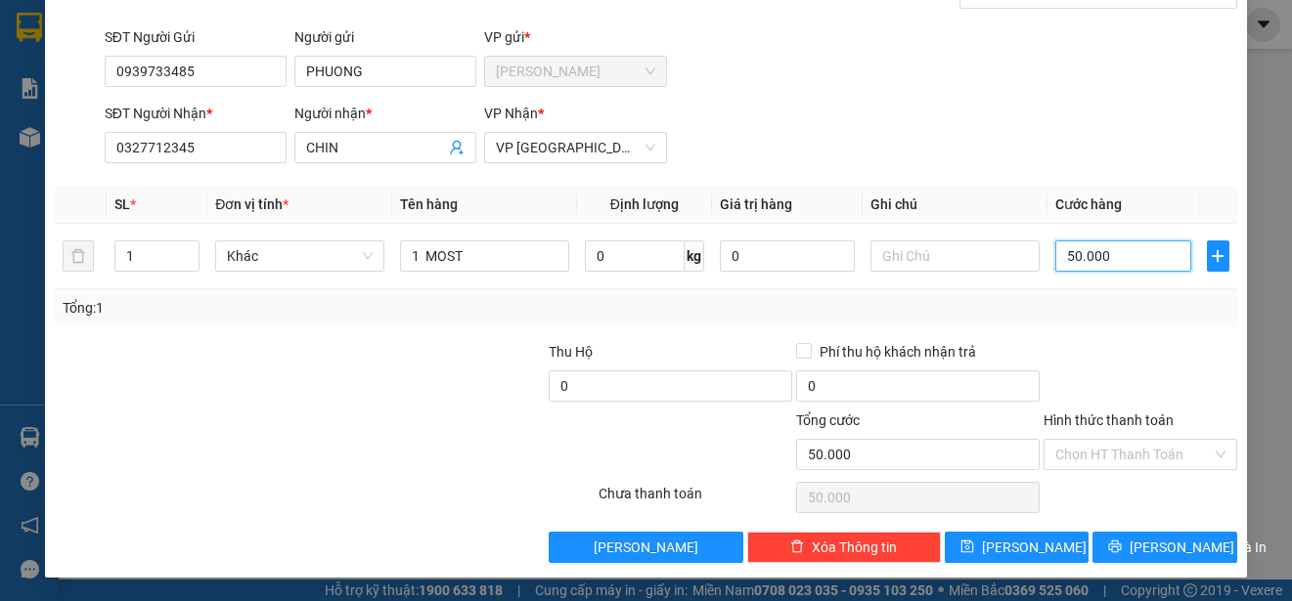
type input "50.000"
click at [1160, 436] on div "Hình thức thanh toán" at bounding box center [1140, 424] width 194 height 29
click at [1165, 452] on input "Hình thức thanh toán" at bounding box center [1133, 454] width 156 height 29
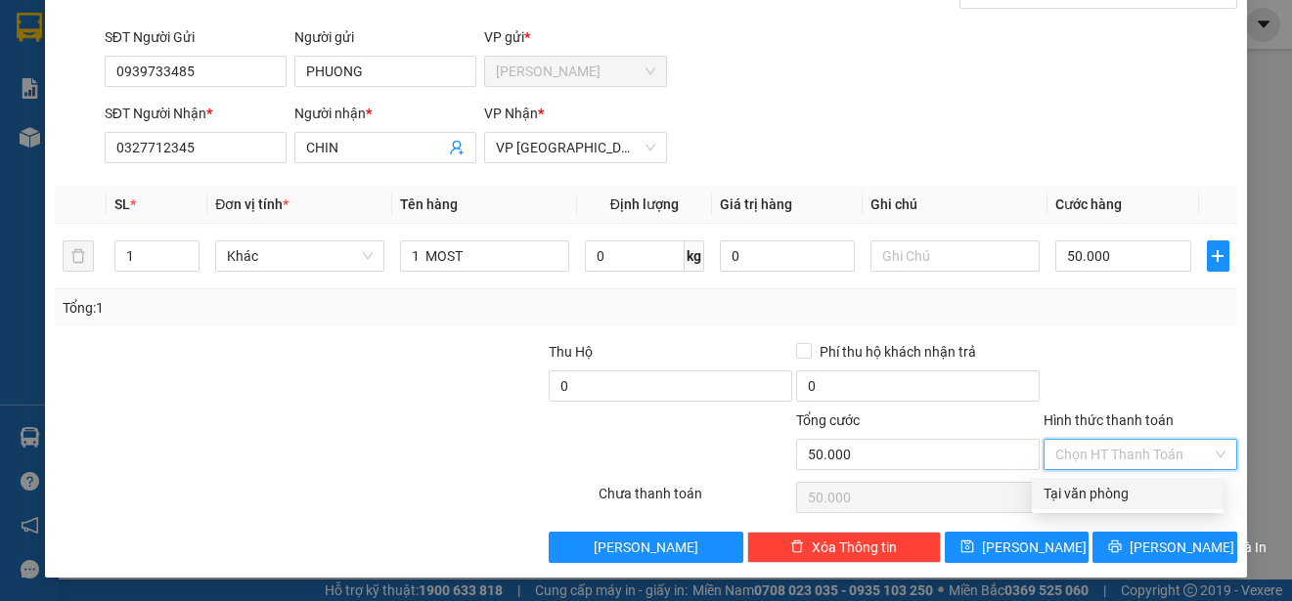
click at [1158, 489] on div "Tại văn phòng" at bounding box center [1127, 494] width 168 height 22
type input "0"
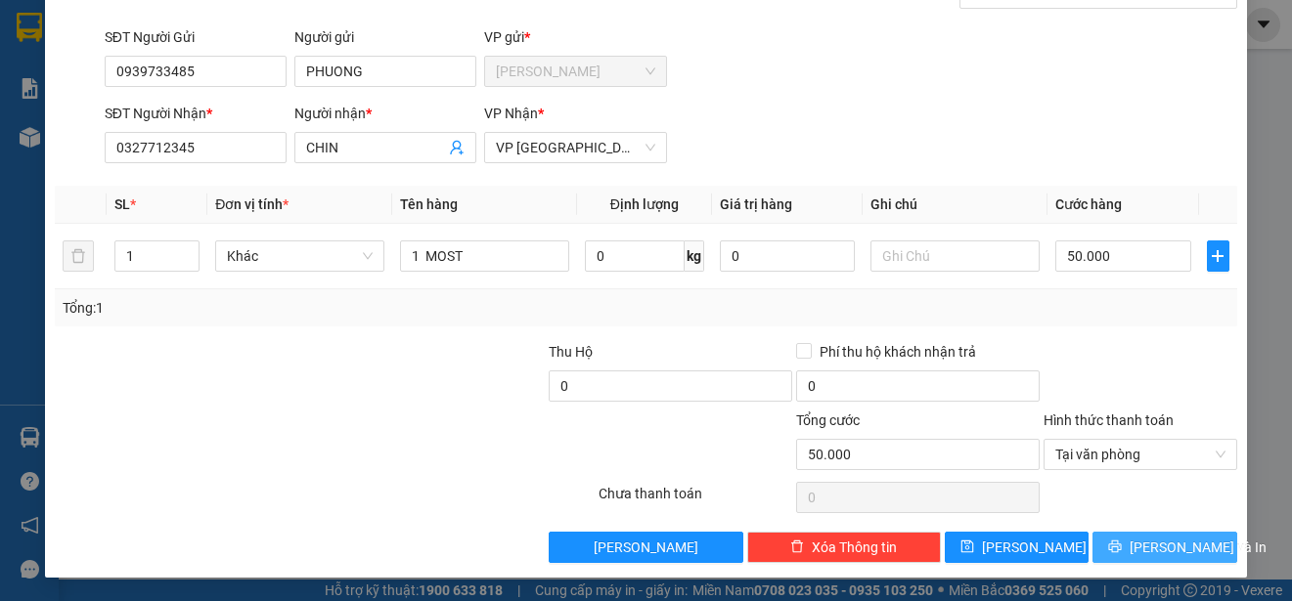
click at [1187, 540] on span "[PERSON_NAME] và In" at bounding box center [1197, 548] width 137 height 22
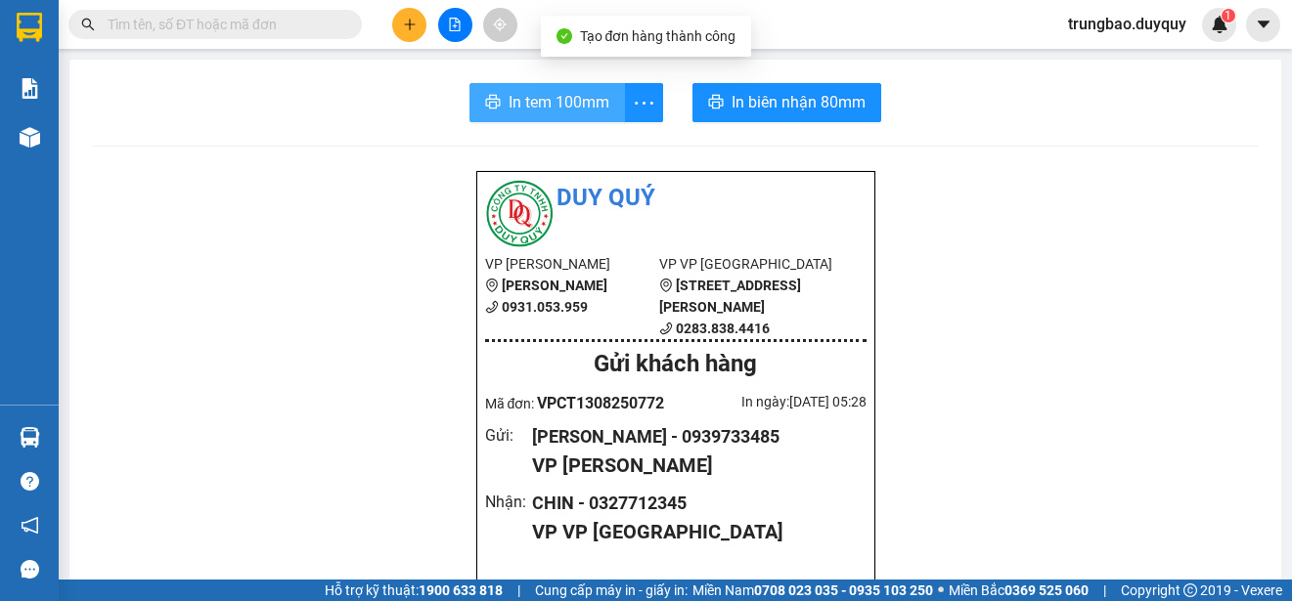
click at [530, 100] on span "In tem 100mm" at bounding box center [558, 102] width 101 height 24
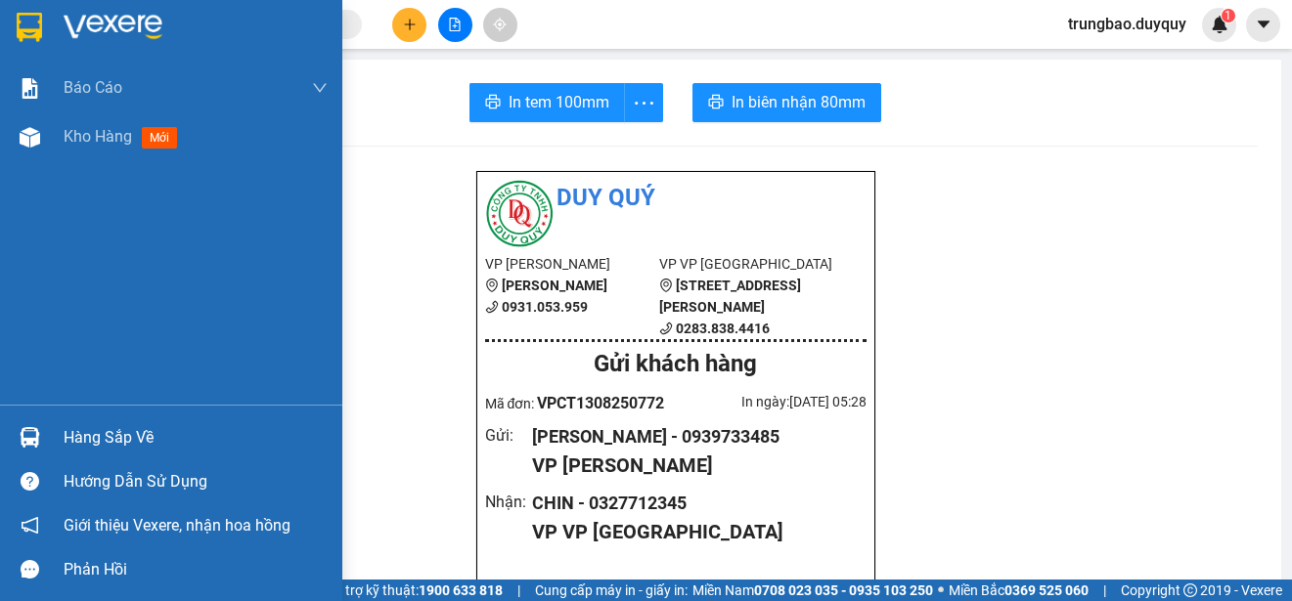
click at [36, 25] on img at bounding box center [29, 27] width 25 height 29
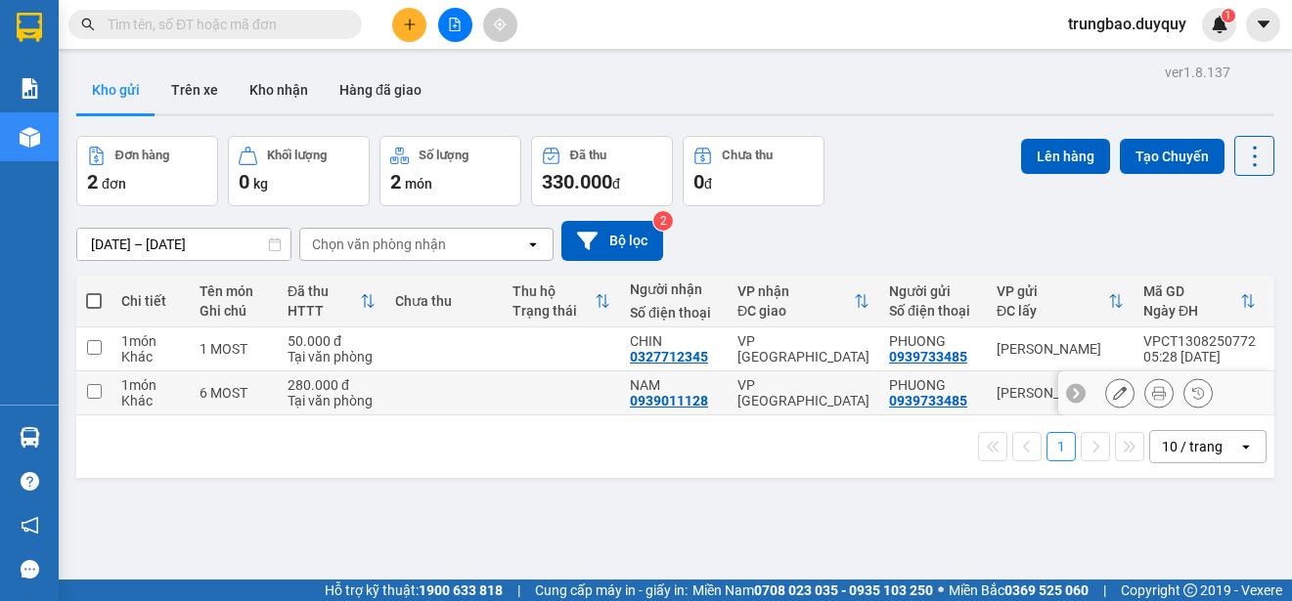
click at [94, 393] on input "checkbox" at bounding box center [94, 391] width 15 height 15
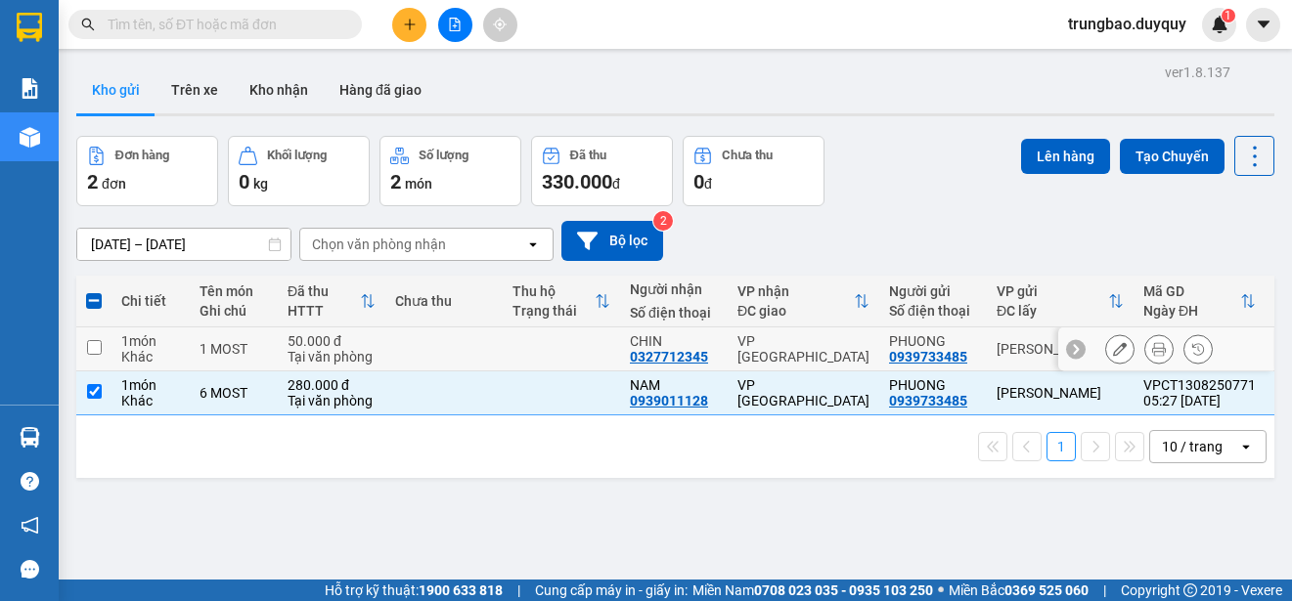
click at [90, 347] on input "checkbox" at bounding box center [94, 347] width 15 height 15
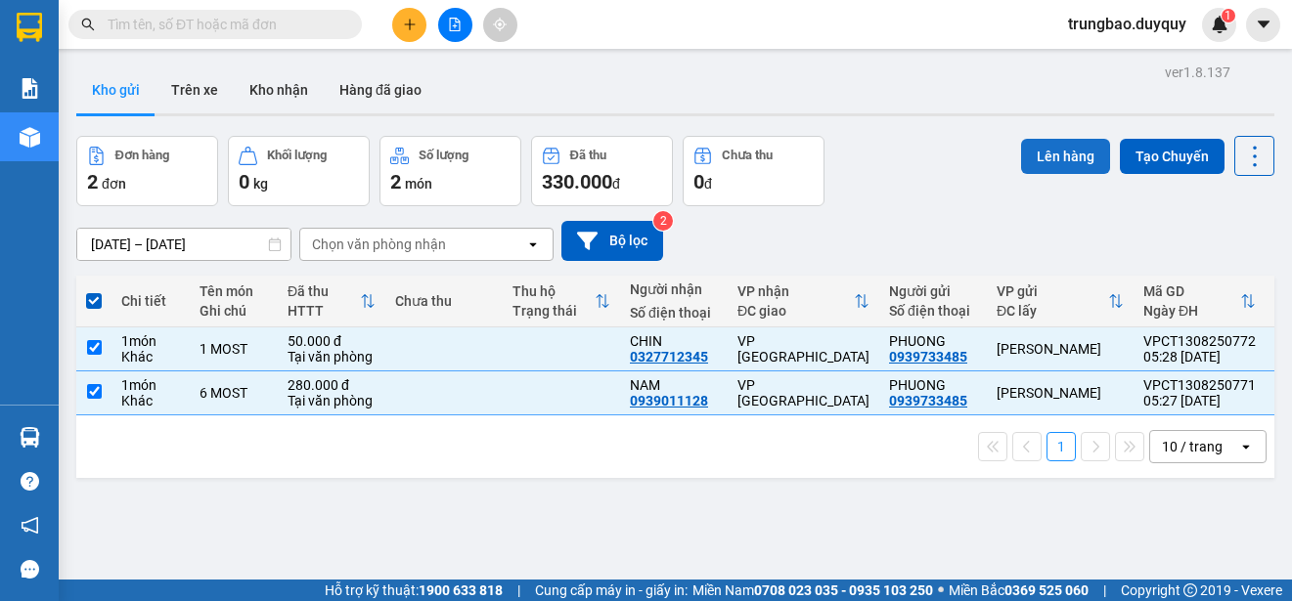
click at [1062, 157] on button "Lên hàng" at bounding box center [1065, 156] width 89 height 35
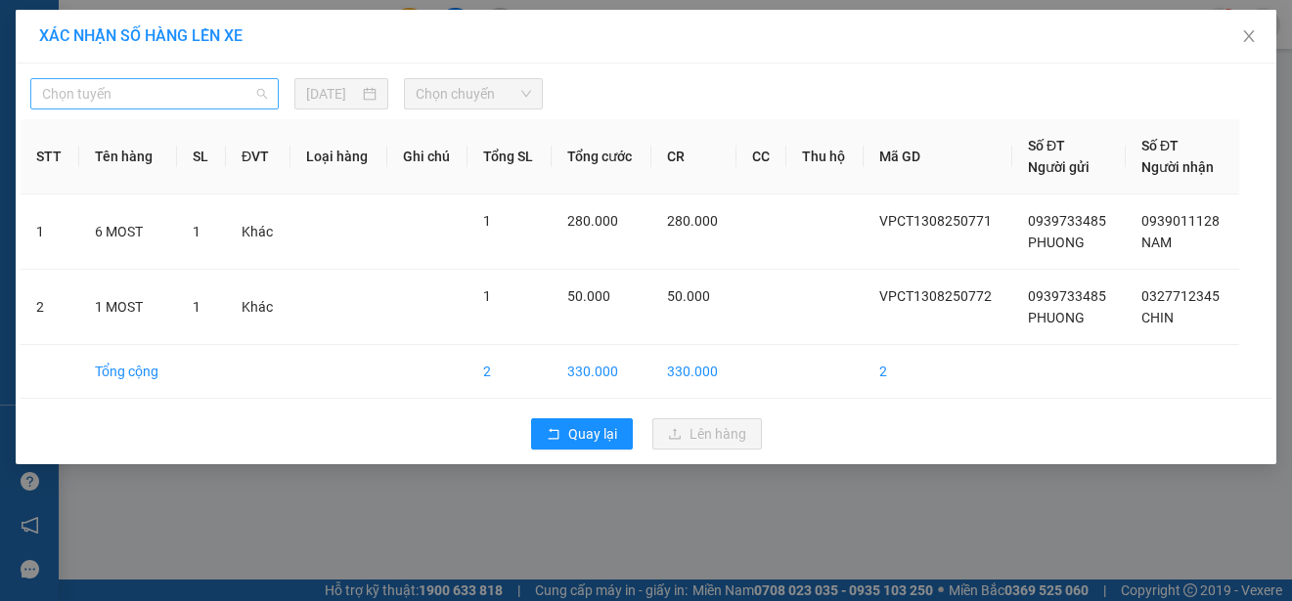
click at [227, 93] on span "Chọn tuyến" at bounding box center [154, 93] width 225 height 29
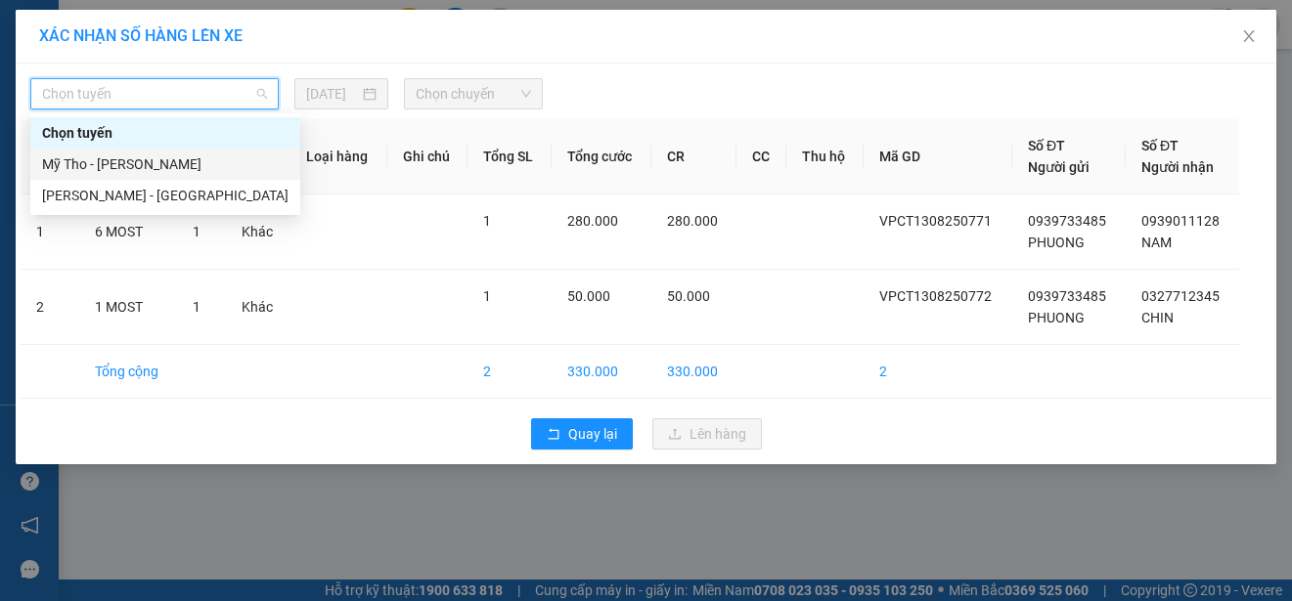
click at [227, 169] on div "Mỹ Tho - [PERSON_NAME]" at bounding box center [165, 165] width 246 height 22
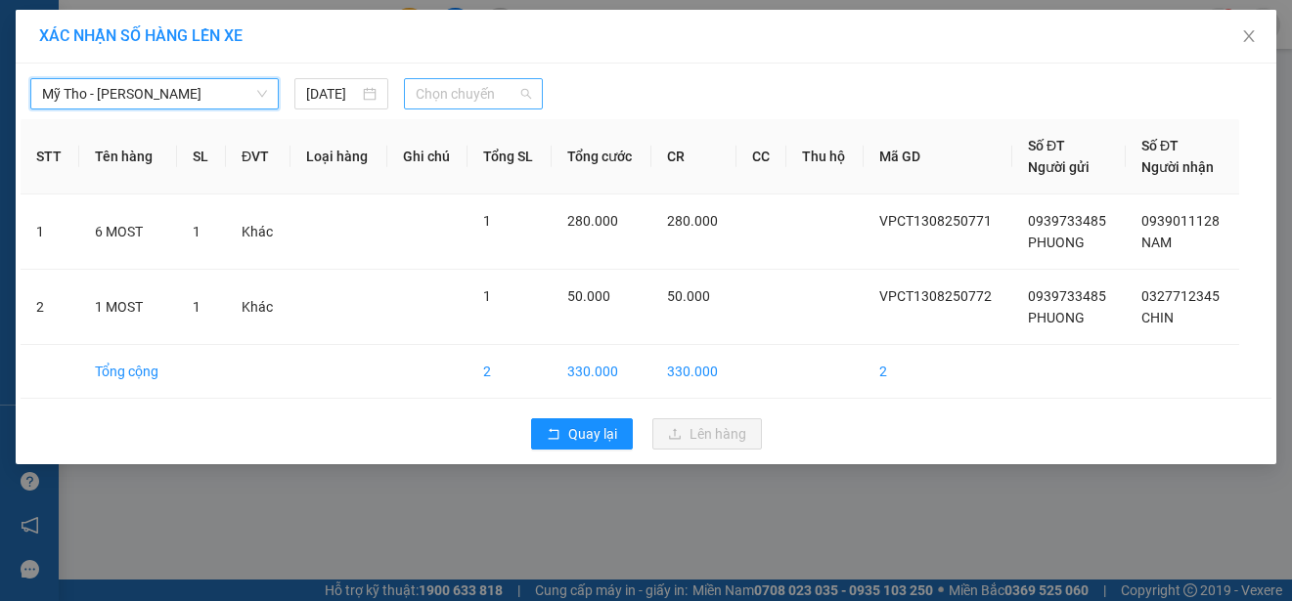
click at [477, 89] on span "Chọn chuyến" at bounding box center [473, 93] width 114 height 29
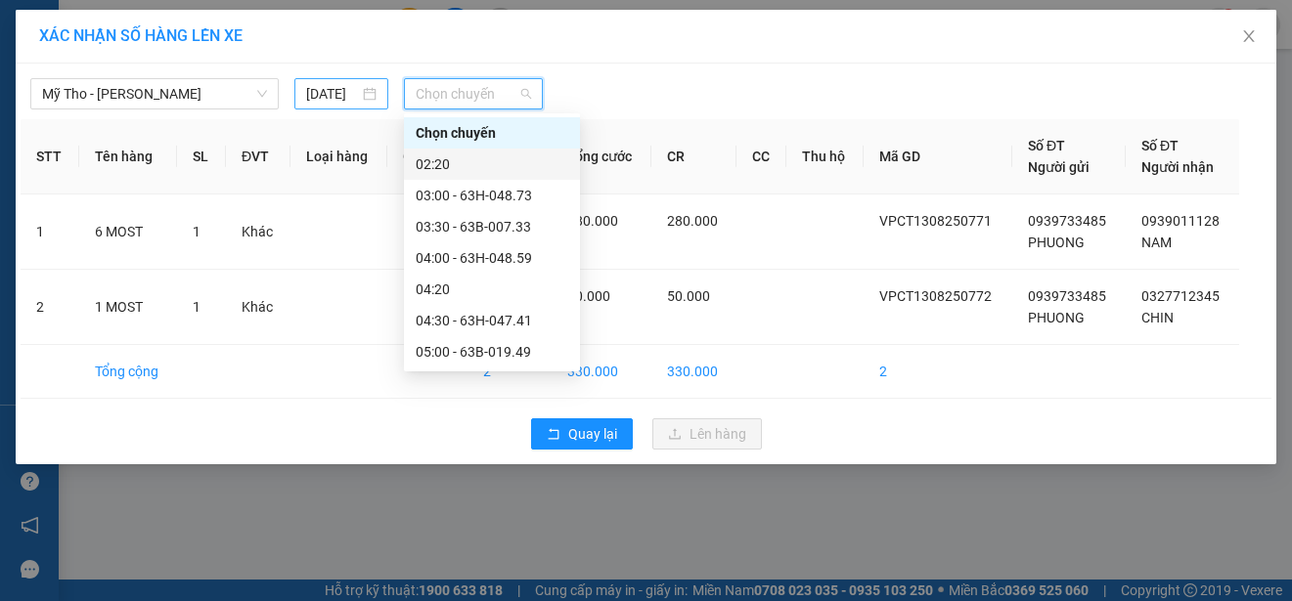
click at [349, 87] on input "[DATE]" at bounding box center [332, 94] width 53 height 22
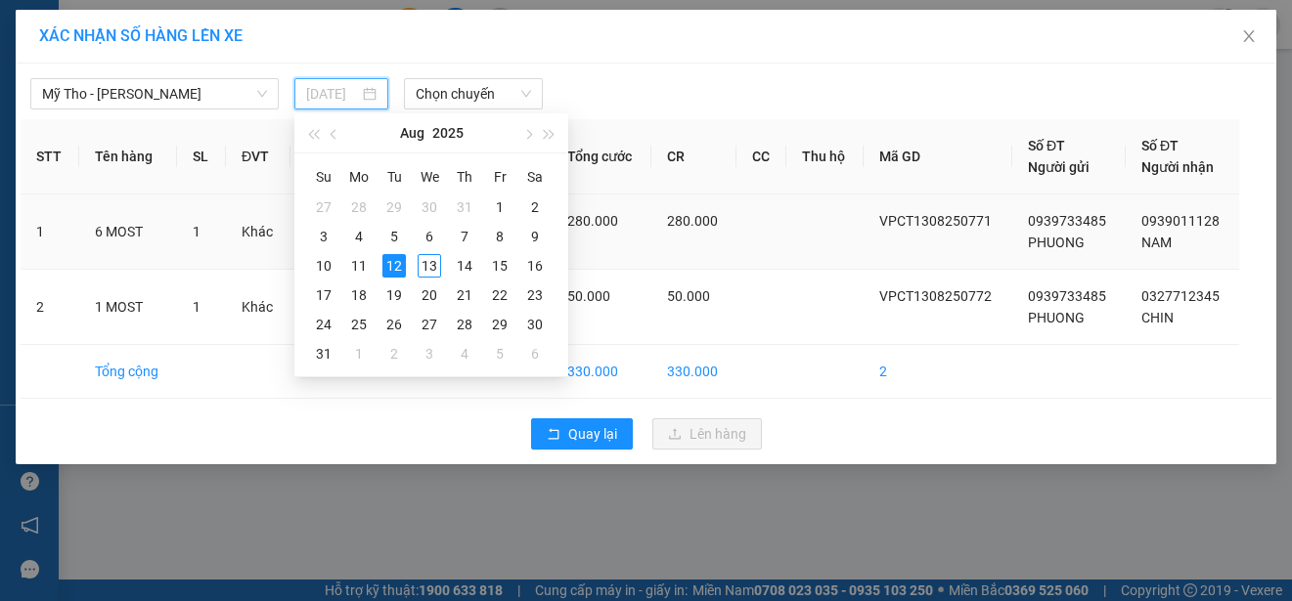
click at [432, 263] on div "13" at bounding box center [428, 265] width 23 height 23
type input "[DATE]"
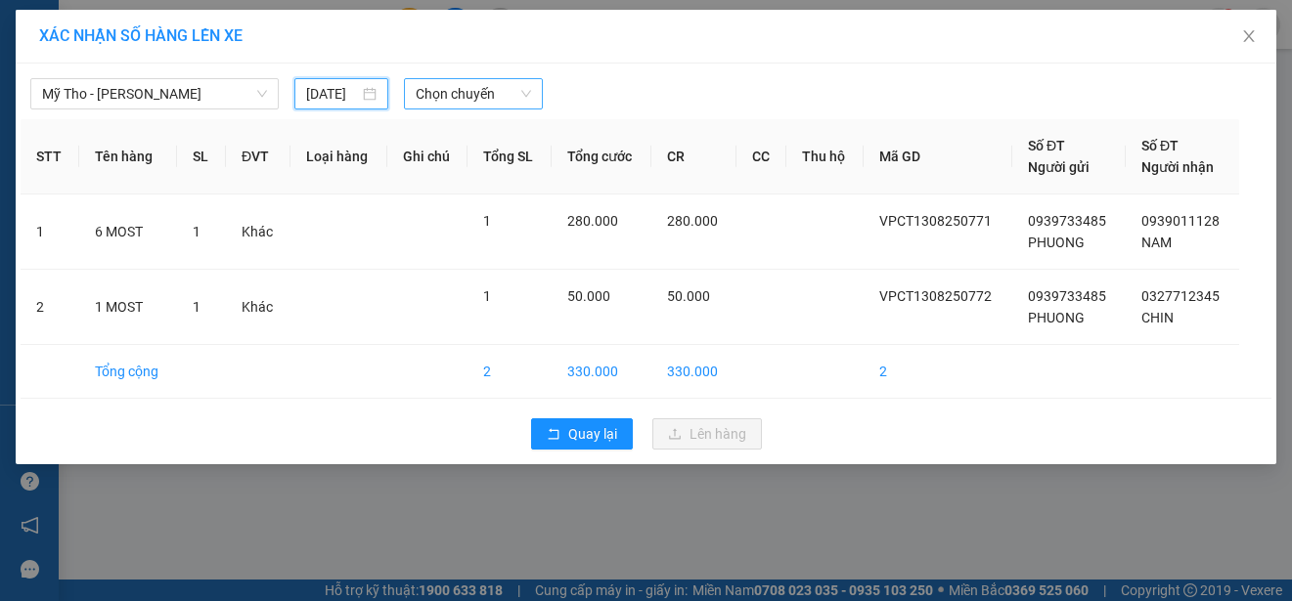
click at [513, 91] on span "Chọn chuyến" at bounding box center [473, 93] width 114 height 29
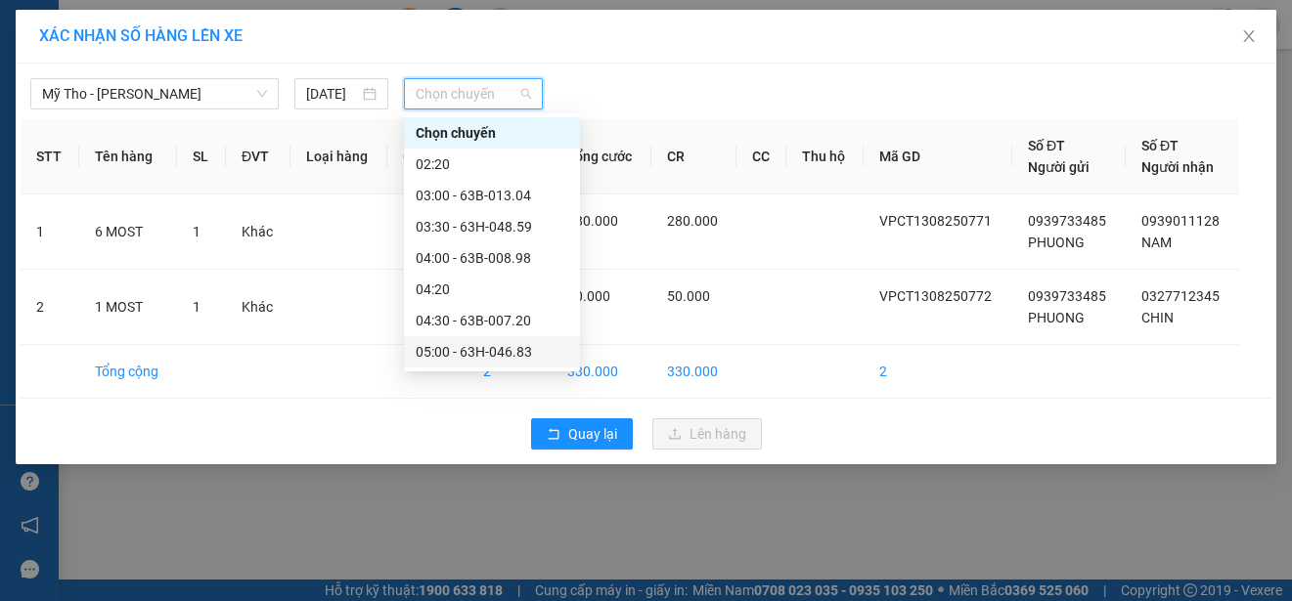
click at [523, 341] on div "05:00 - 63H-046.83" at bounding box center [492, 352] width 153 height 22
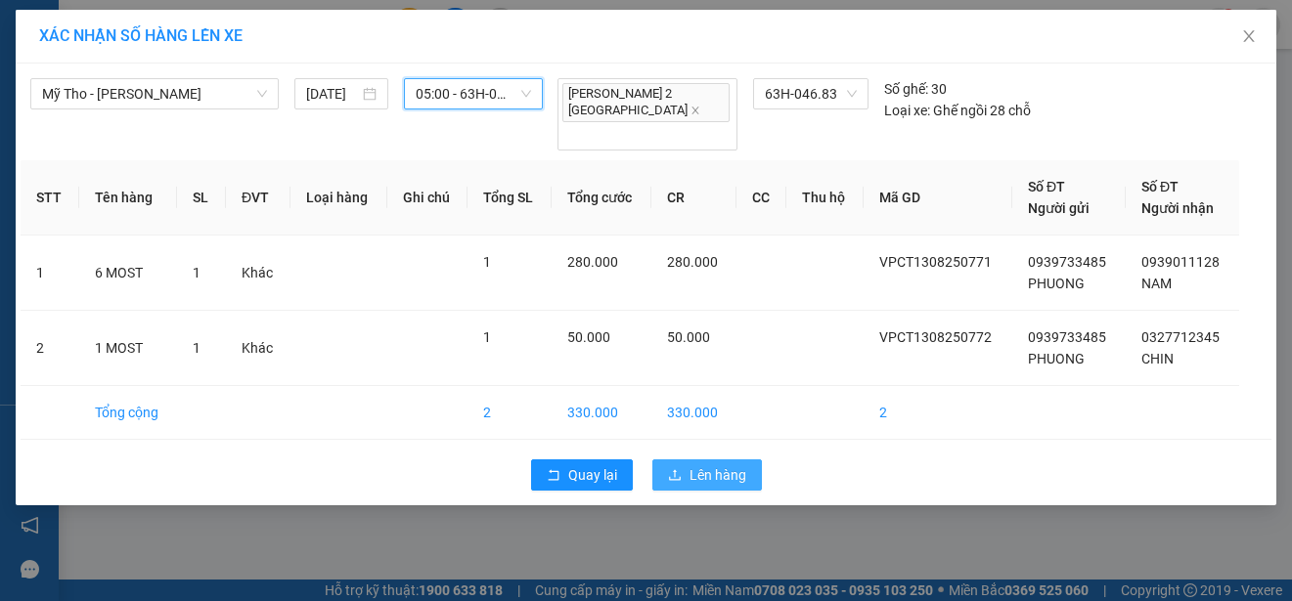
click at [682, 460] on button "Lên hàng" at bounding box center [707, 475] width 110 height 31
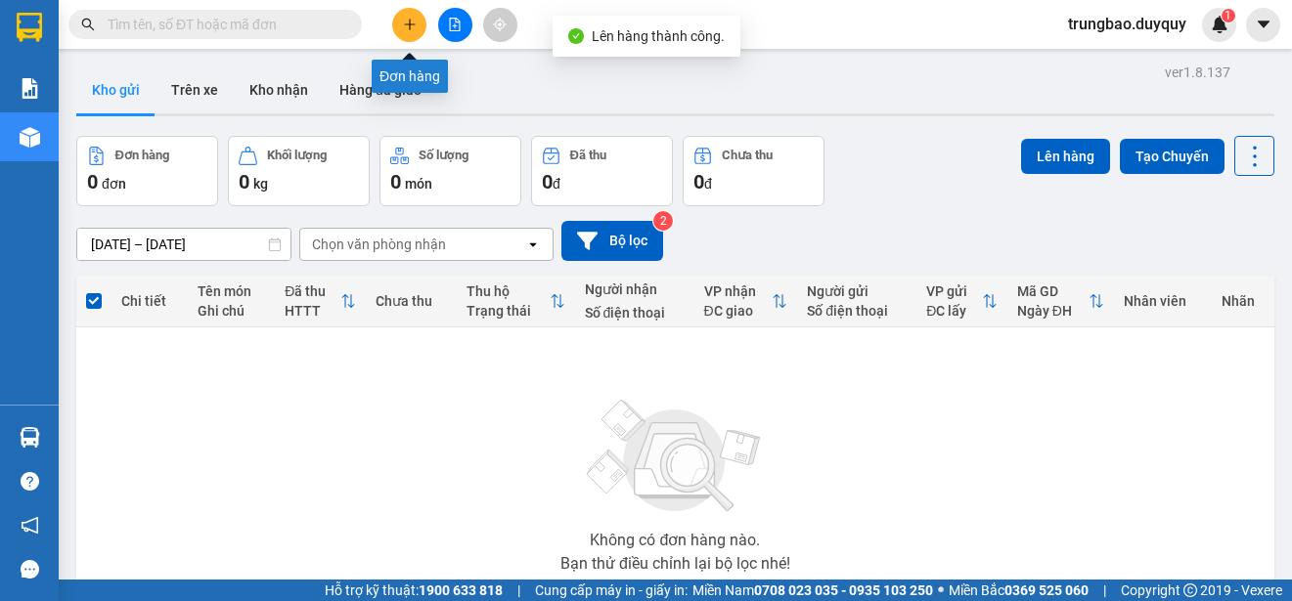
click at [407, 32] on button at bounding box center [409, 25] width 34 height 34
